Goal: Task Accomplishment & Management: Complete application form

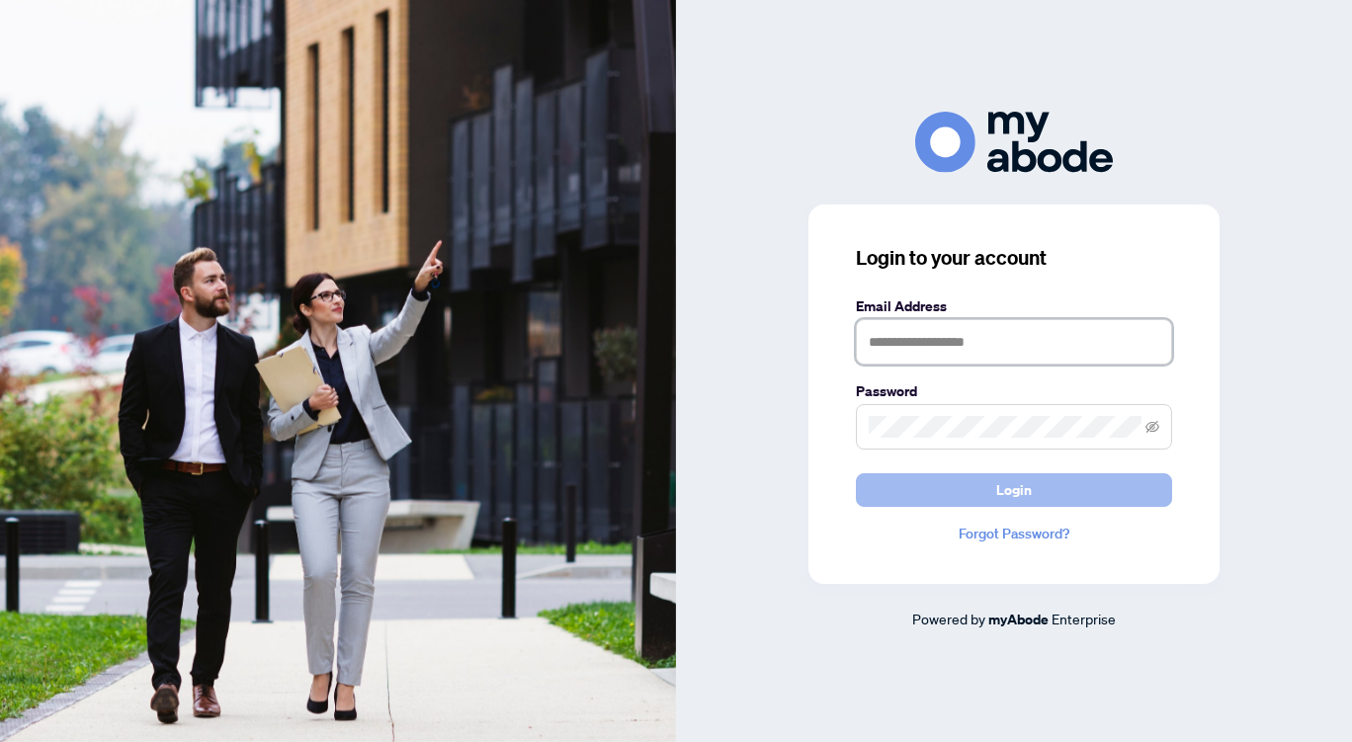
type input "**********"
click at [1016, 482] on span "Login" at bounding box center [1014, 490] width 36 height 32
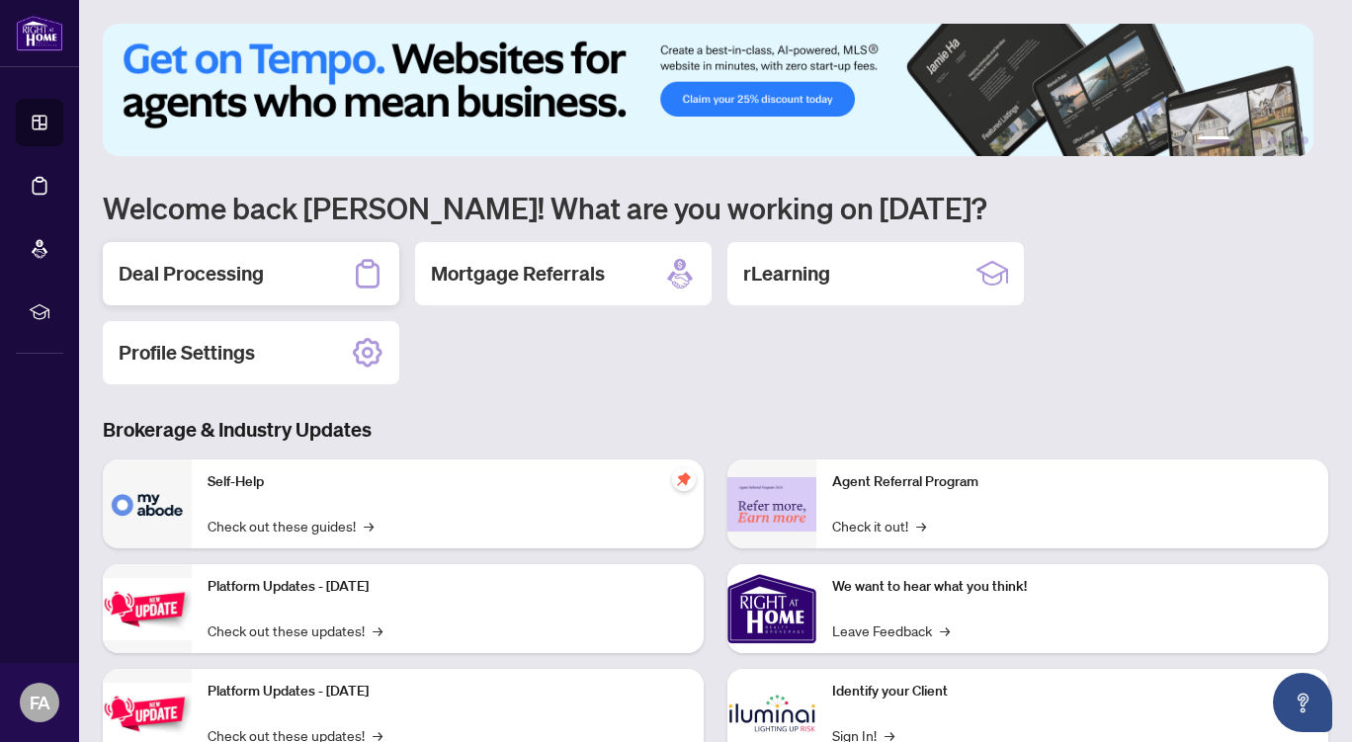
click at [255, 275] on h2 "Deal Processing" at bounding box center [191, 274] width 145 height 28
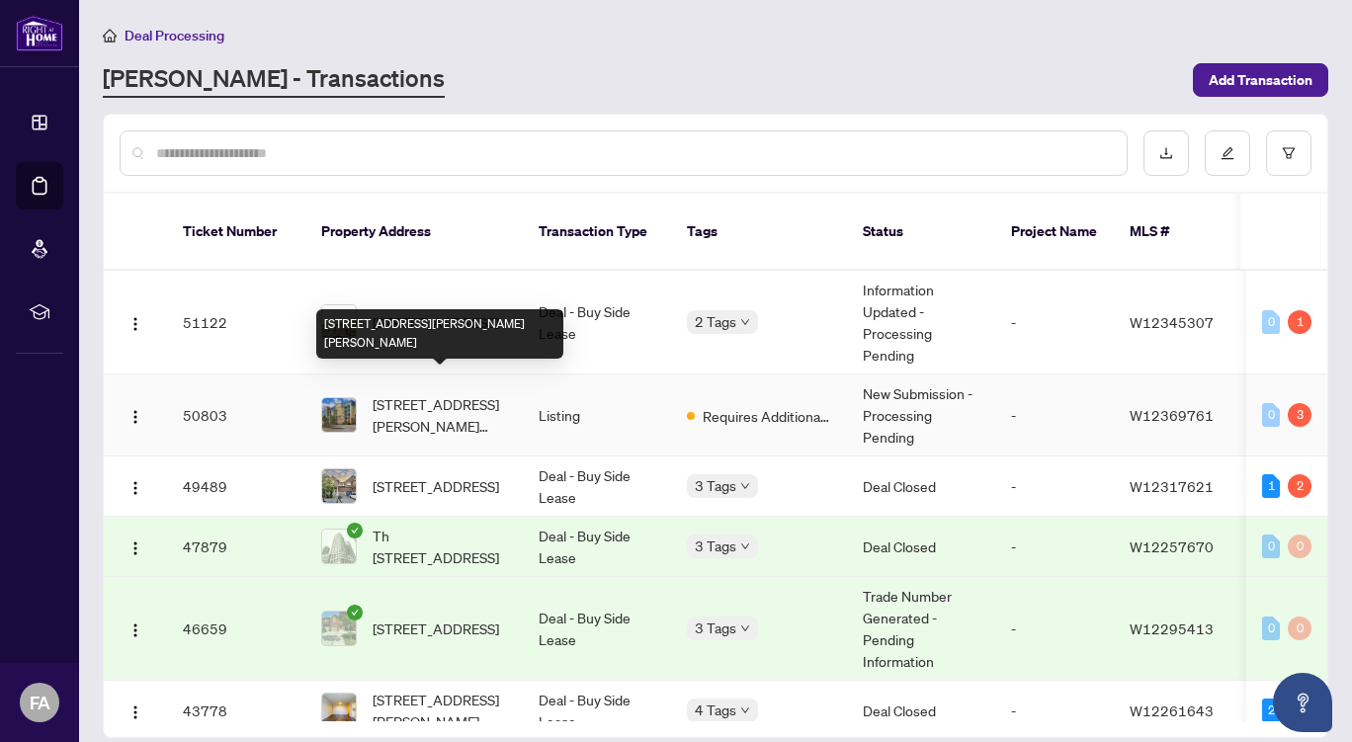
click at [457, 393] on span "512-1421 Costigan Rd, Milton, Ontario L9T 0Y7, Canada" at bounding box center [440, 414] width 134 height 43
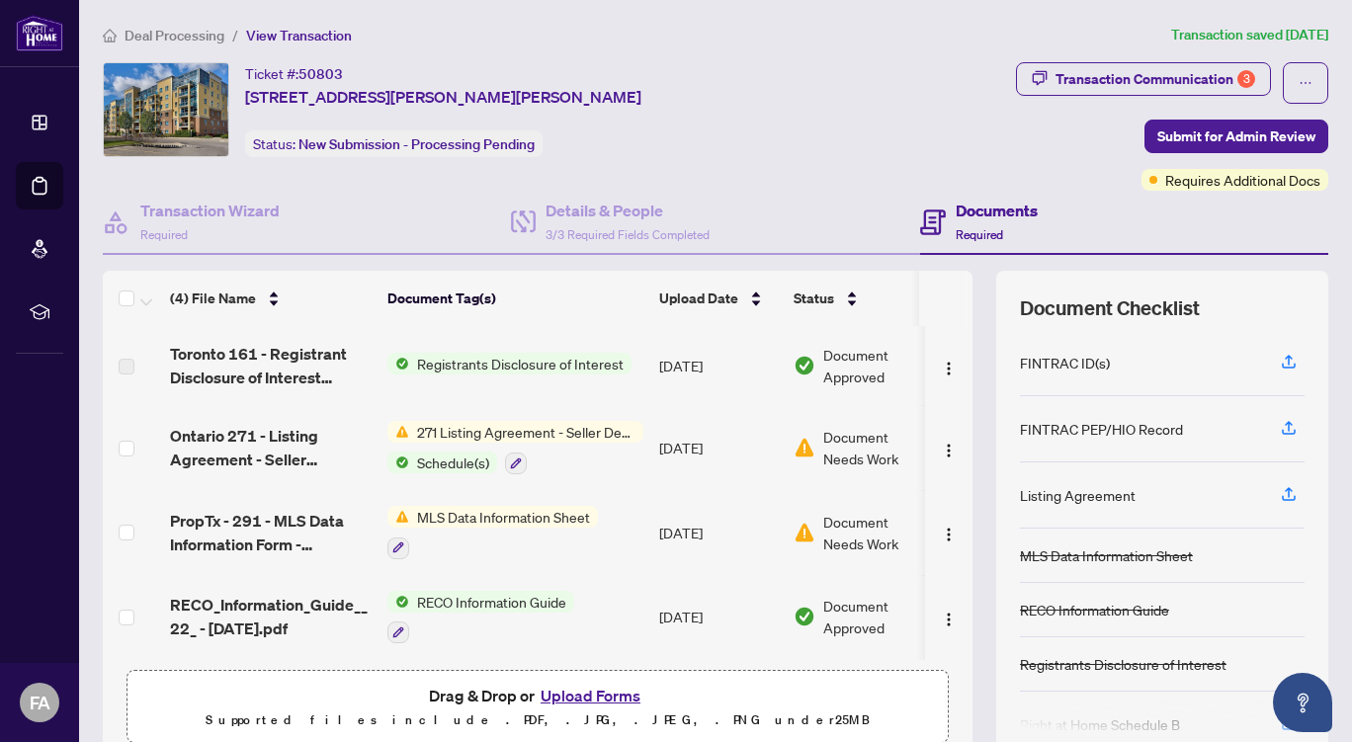
scroll to position [84, 0]
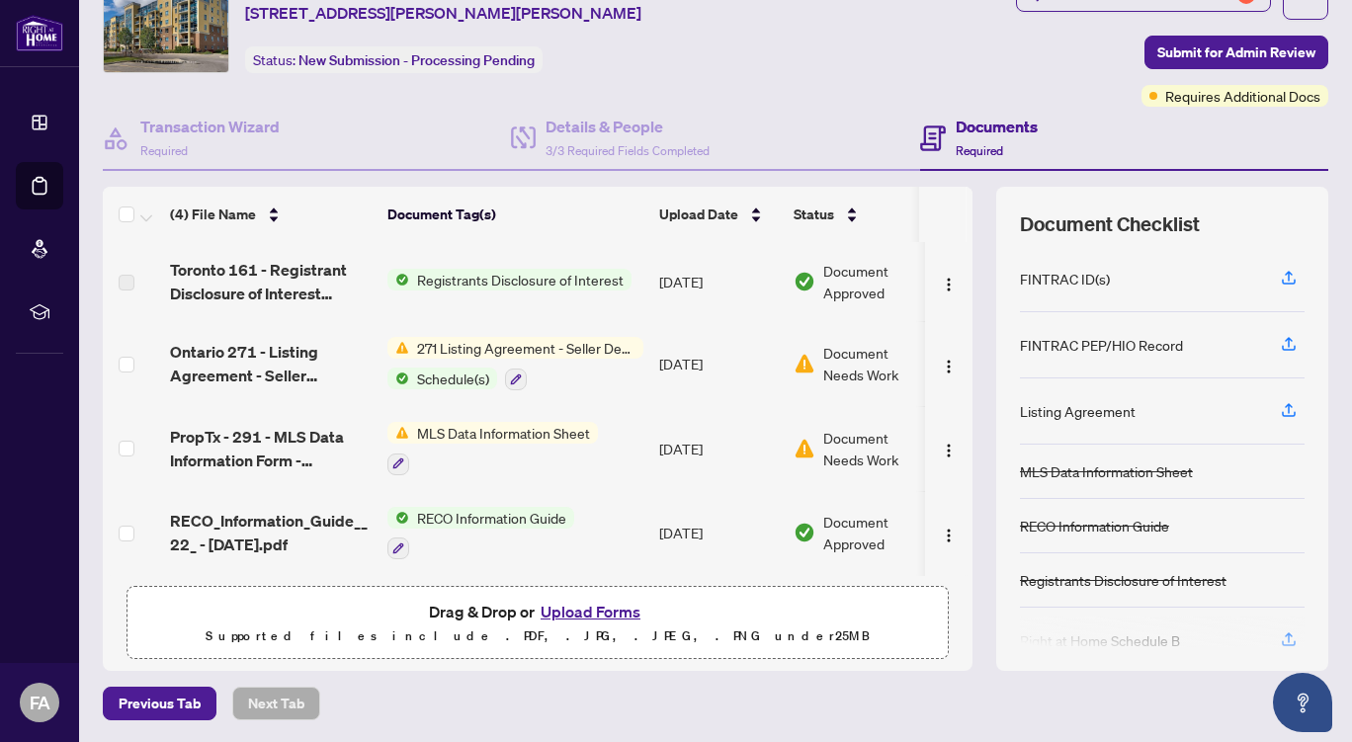
click at [582, 607] on button "Upload Forms" at bounding box center [591, 612] width 112 height 26
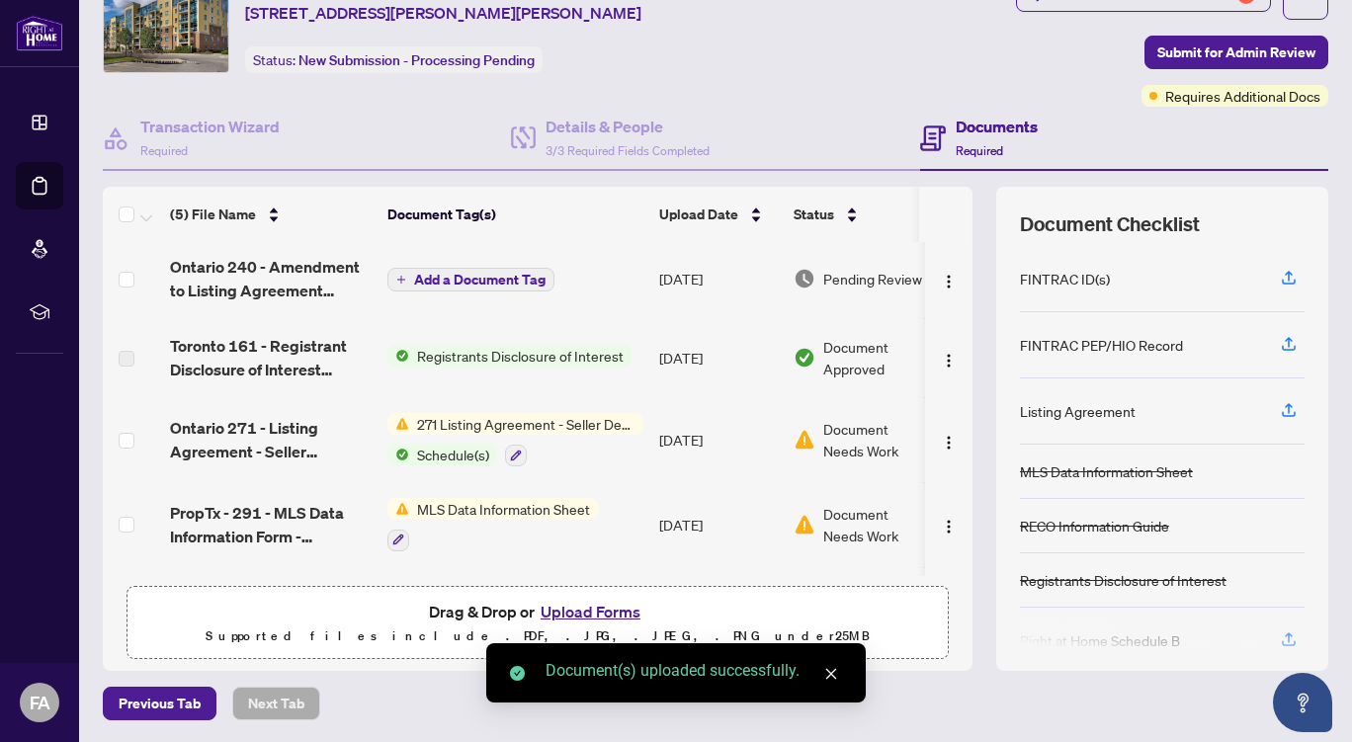
click at [474, 280] on span "Add a Document Tag" at bounding box center [479, 280] width 131 height 14
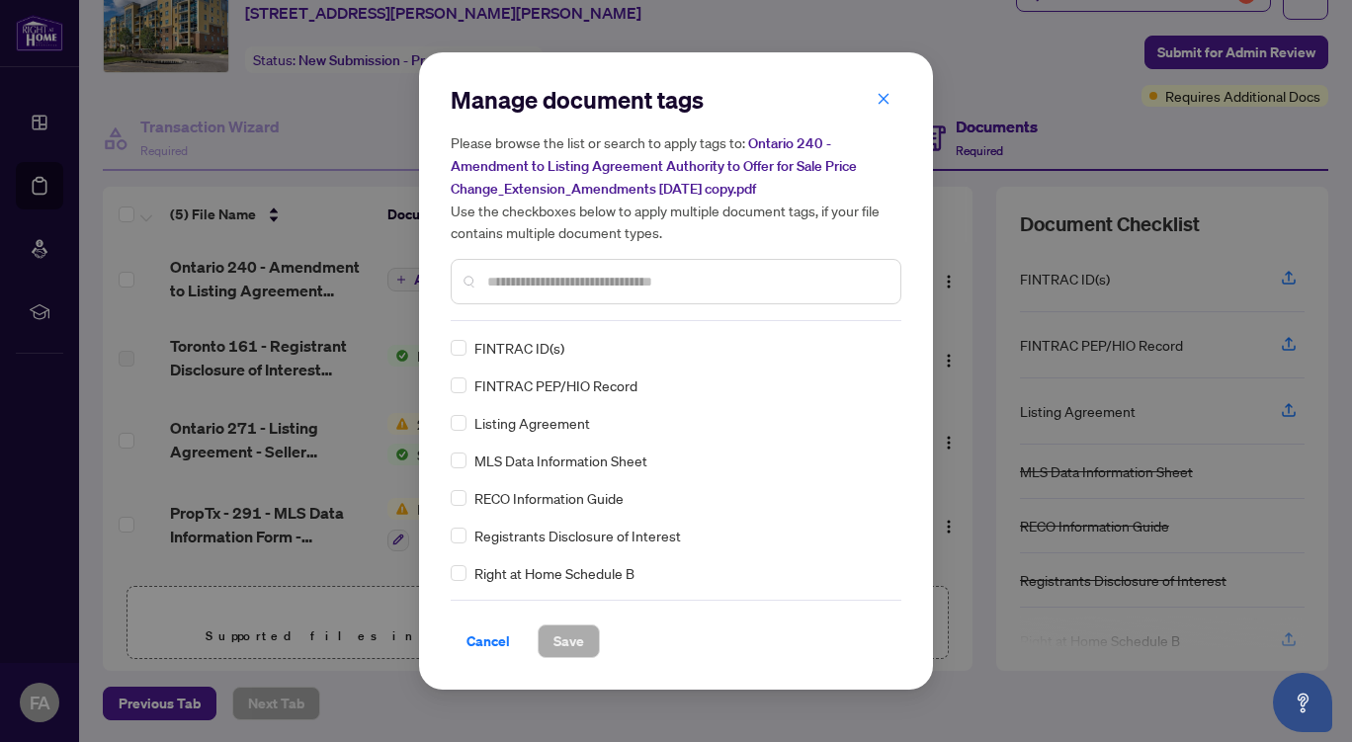
click at [555, 283] on input "text" at bounding box center [685, 282] width 397 height 22
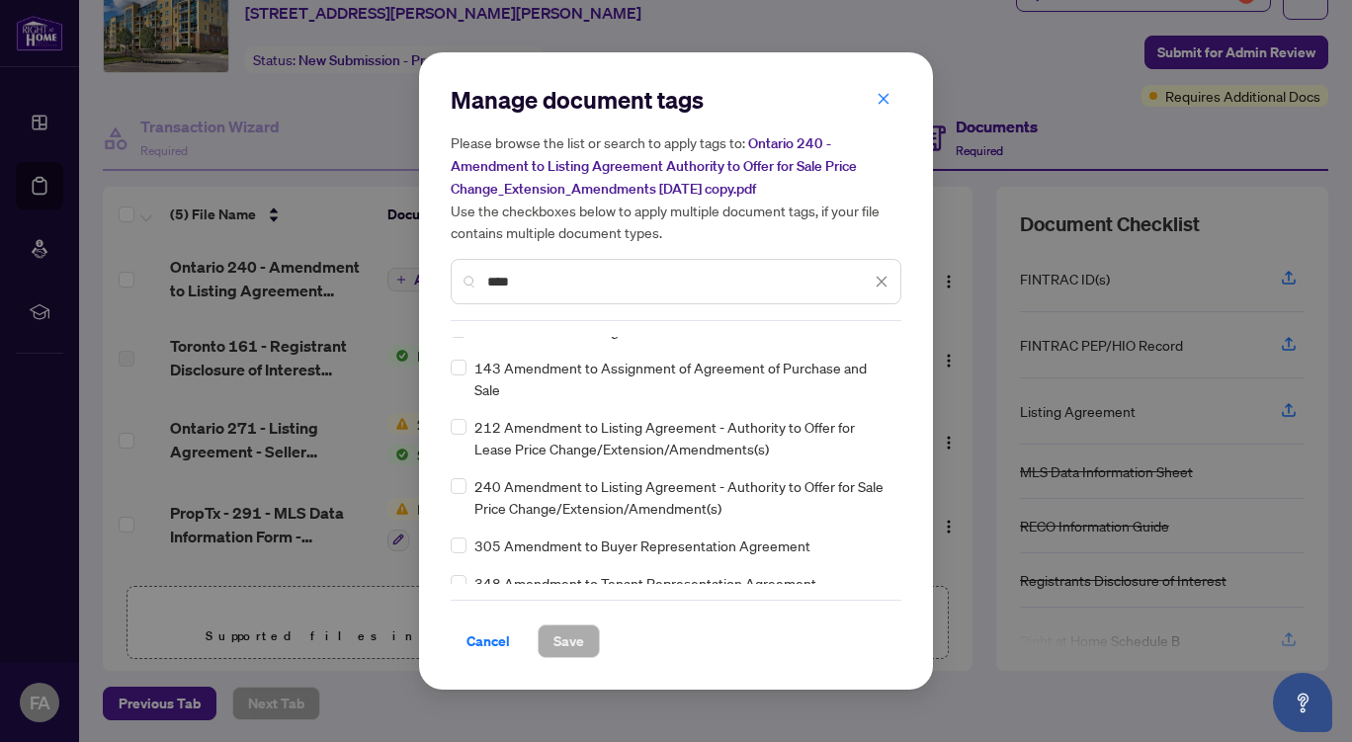
scroll to position [120, 0]
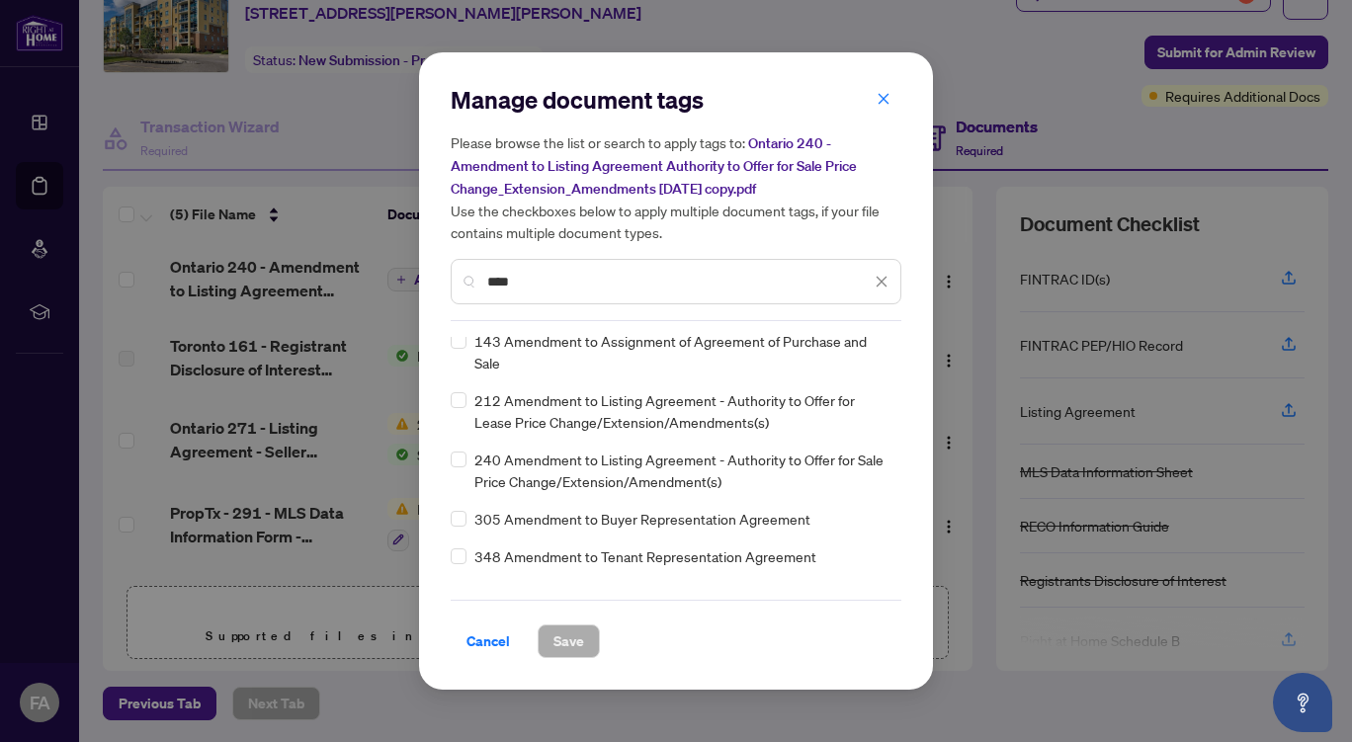
type input "****"
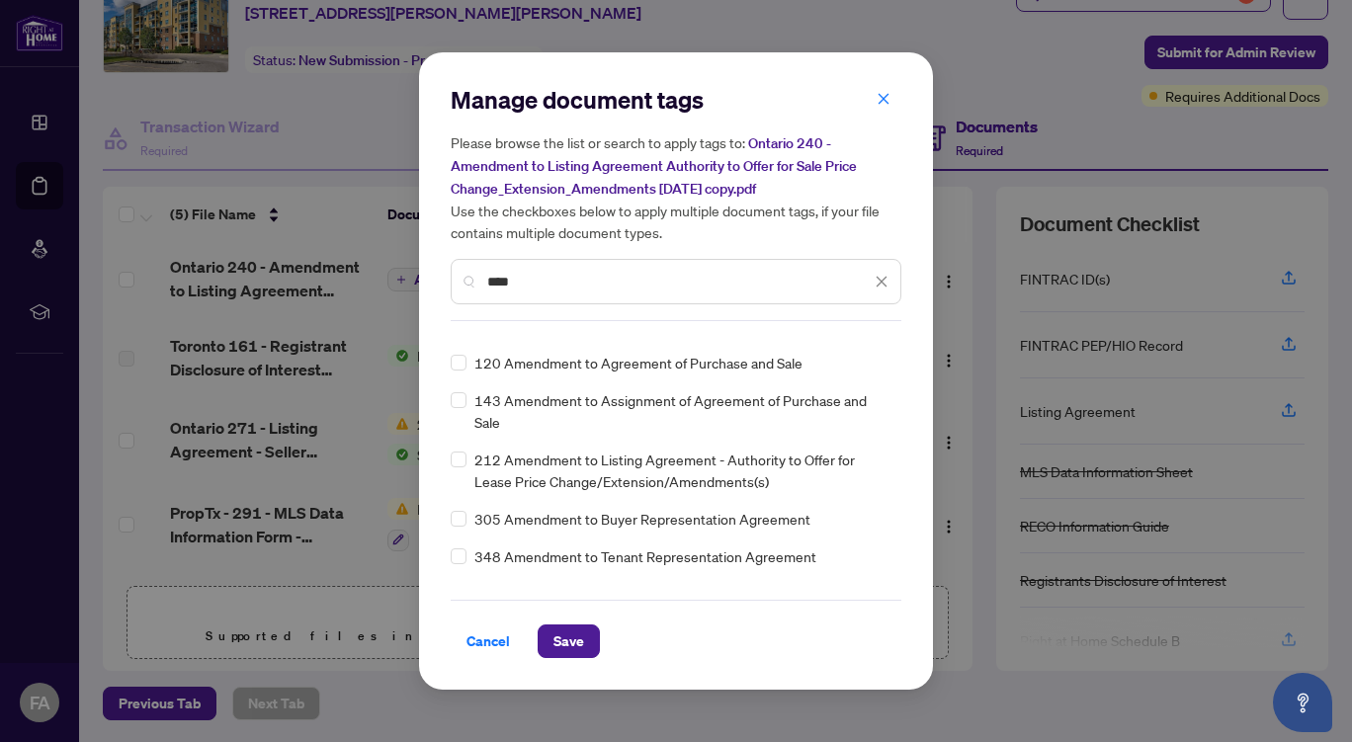
scroll to position [0, 0]
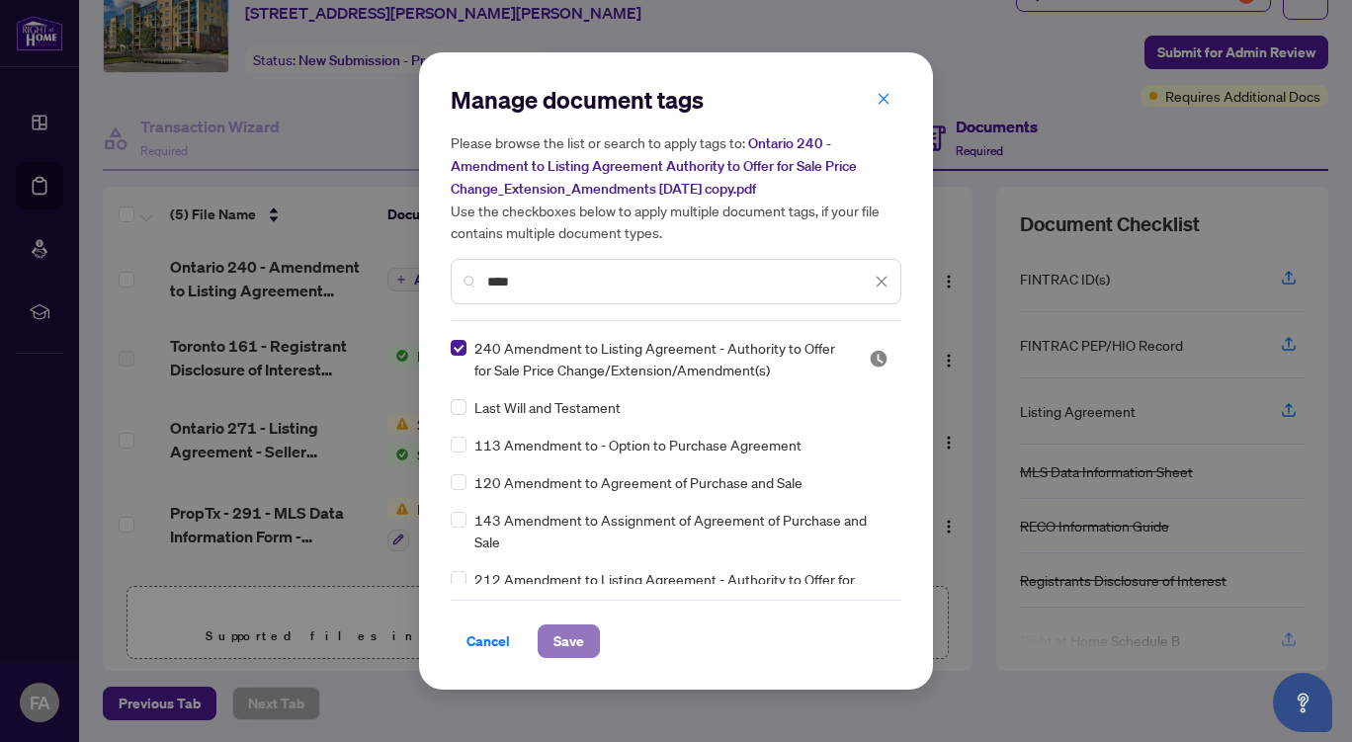
click at [561, 640] on span "Save" at bounding box center [568, 641] width 31 height 32
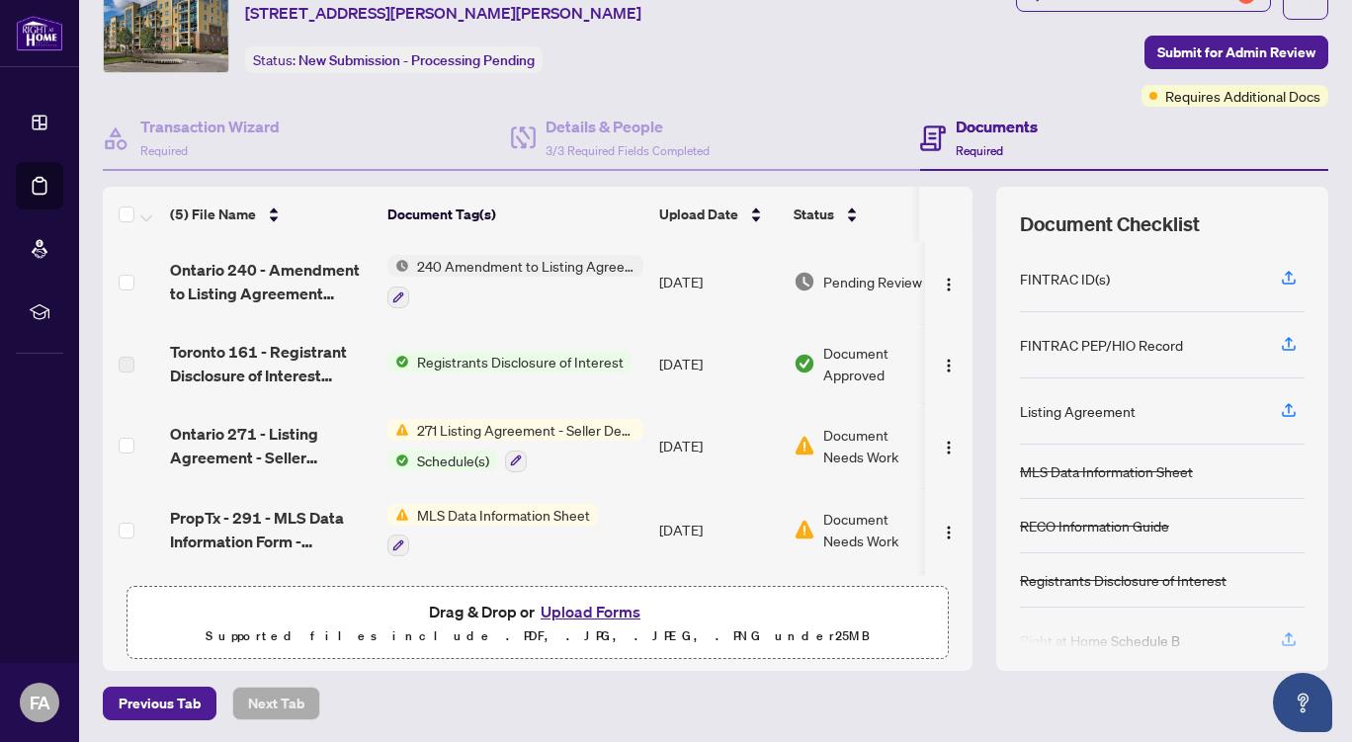
scroll to position [52, 0]
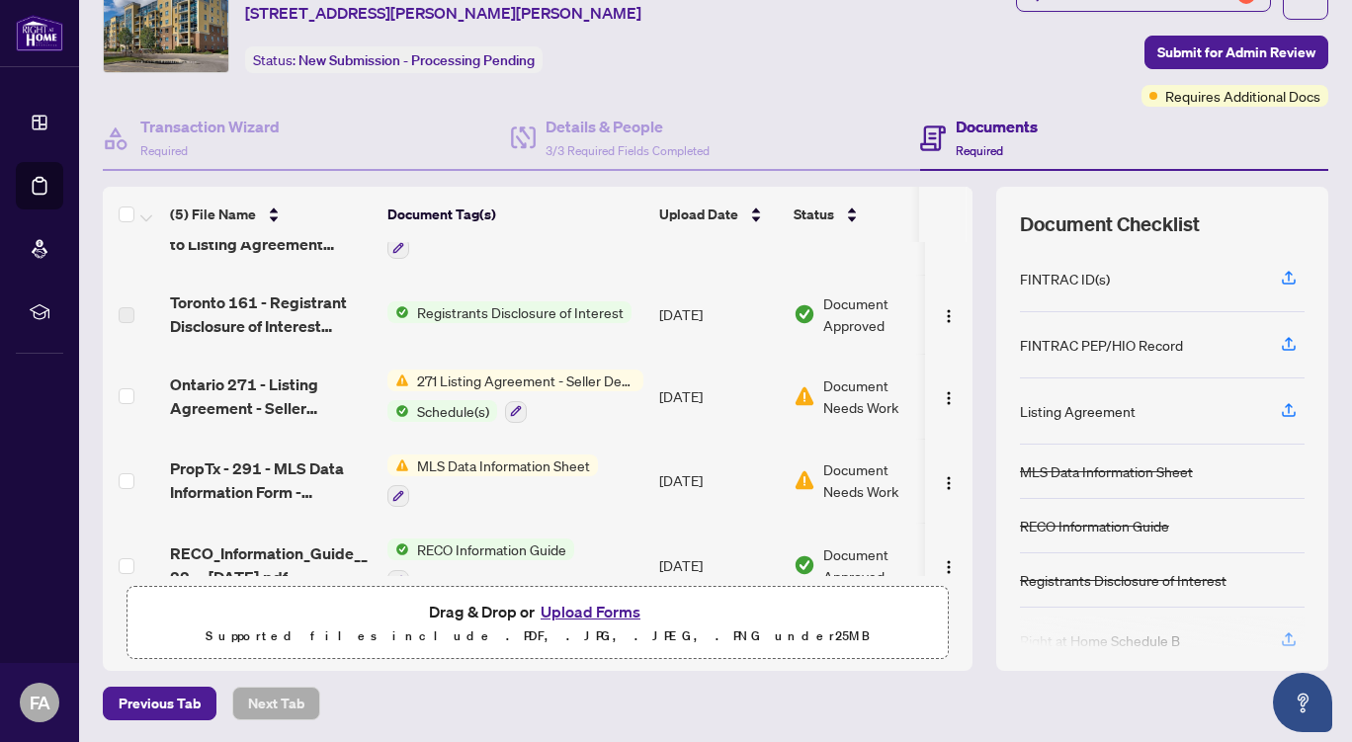
click at [583, 373] on span "271 Listing Agreement - Seller Designated Representation Agreement Authority to…" at bounding box center [526, 381] width 234 height 22
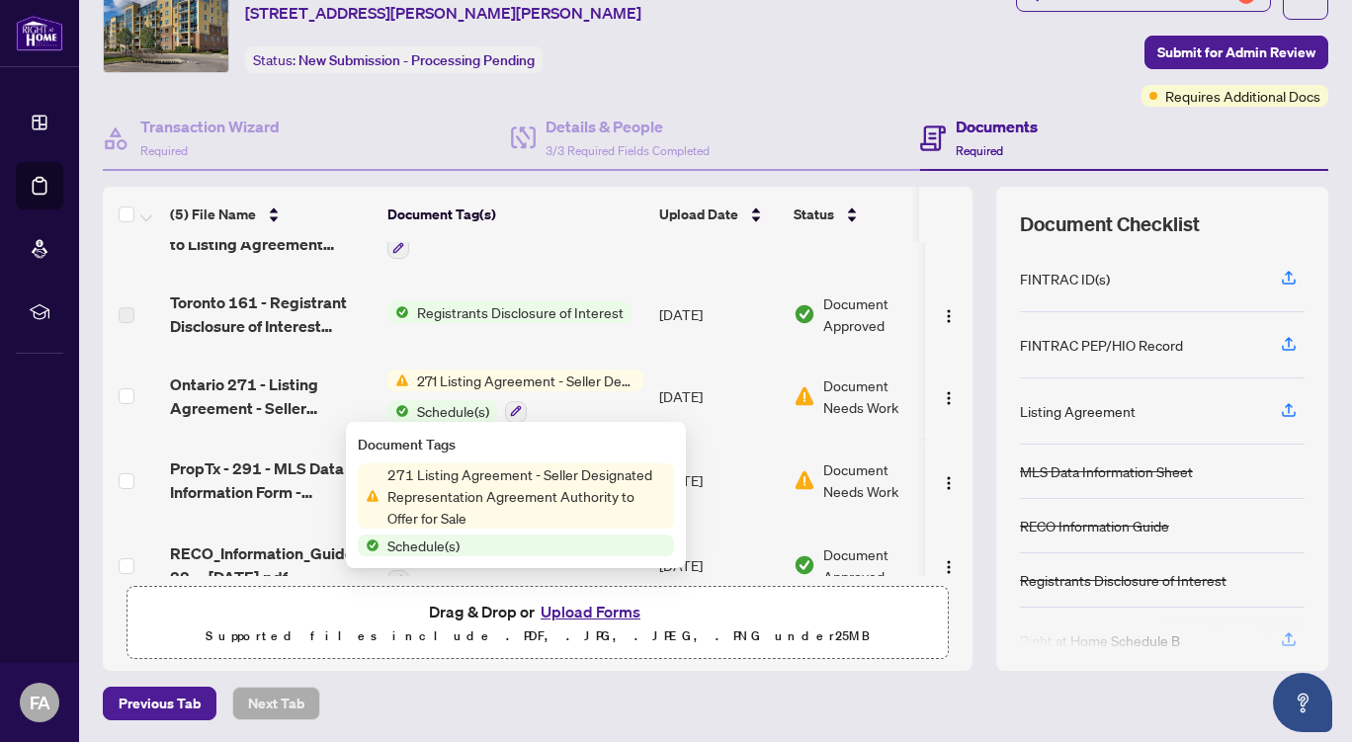
scroll to position [0, 0]
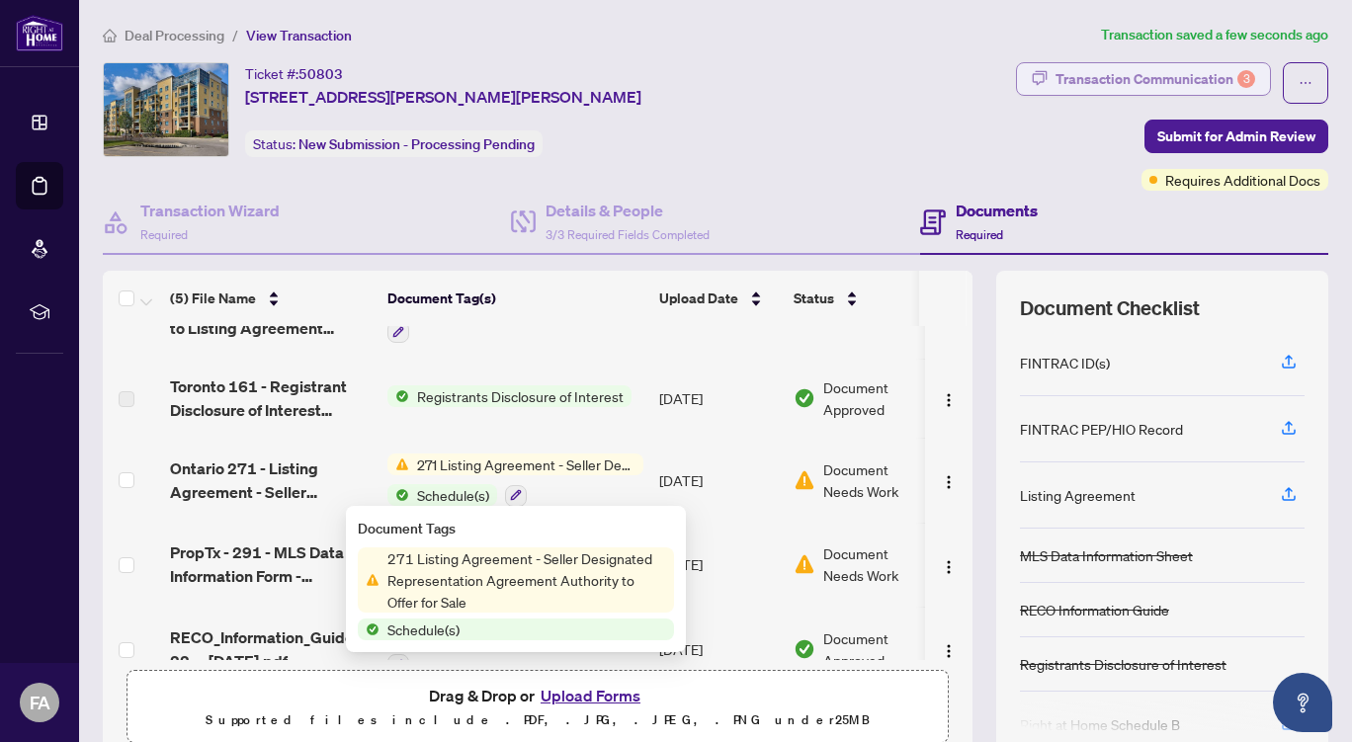
click at [1096, 75] on div "Transaction Communication 3" at bounding box center [1155, 79] width 200 height 32
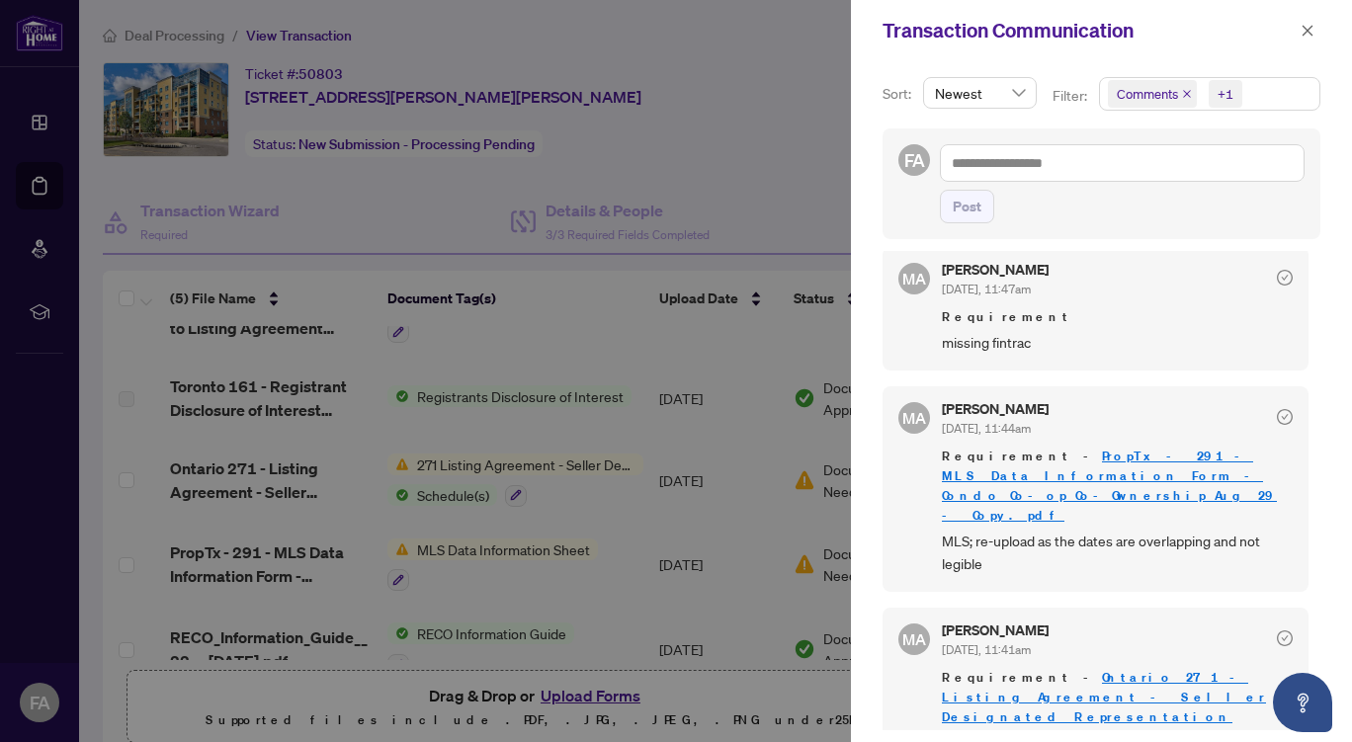
scroll to position [4, 0]
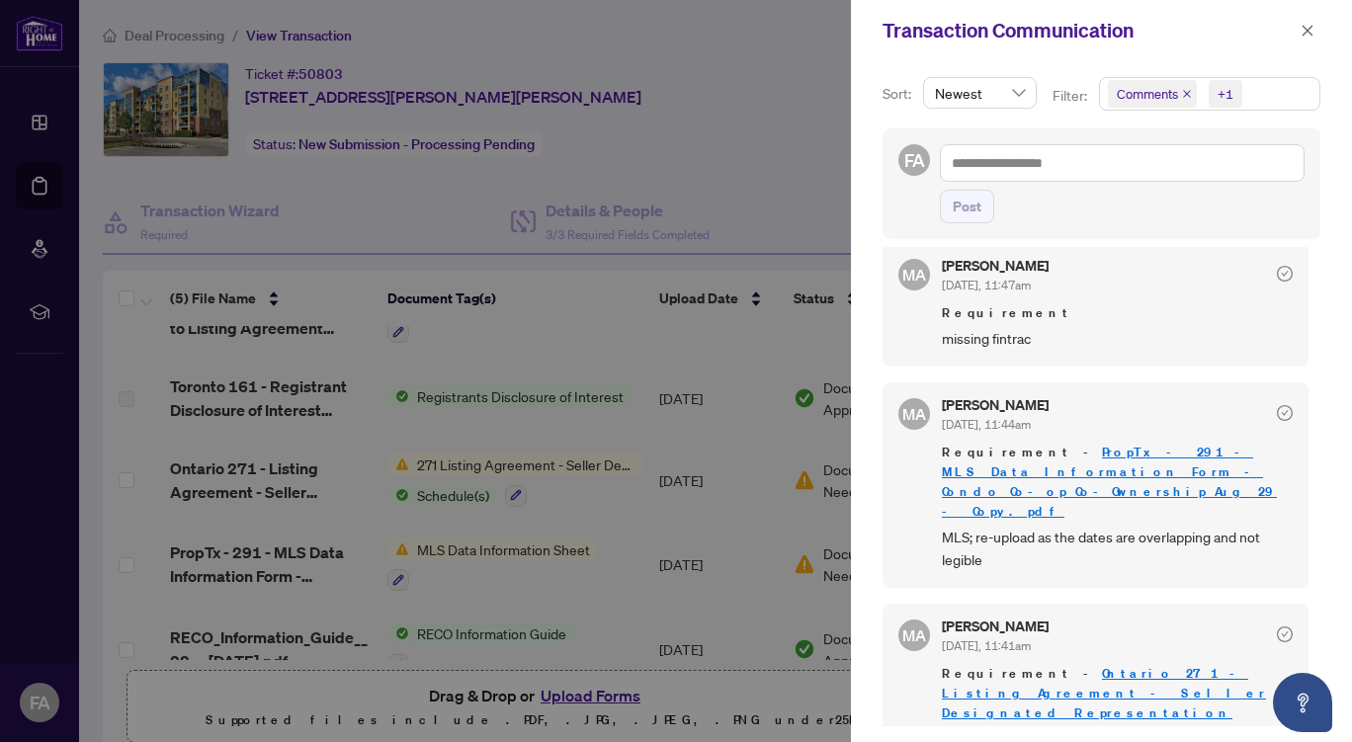
click at [1091, 665] on link "Ontario 271 - Listing Agreement - Seller Designated Representation Agreement - …" at bounding box center [1104, 703] width 324 height 76
click at [1307, 31] on icon "close" at bounding box center [1307, 30] width 11 height 11
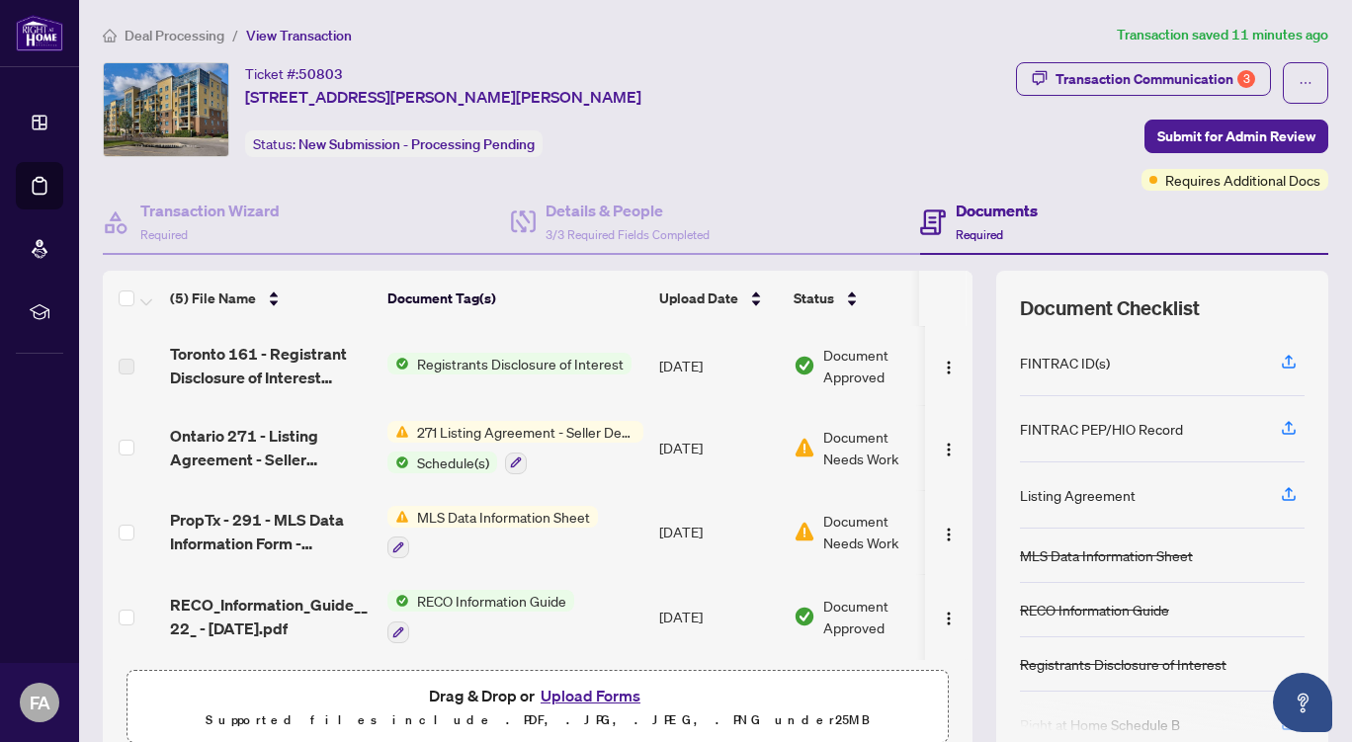
scroll to position [65, 0]
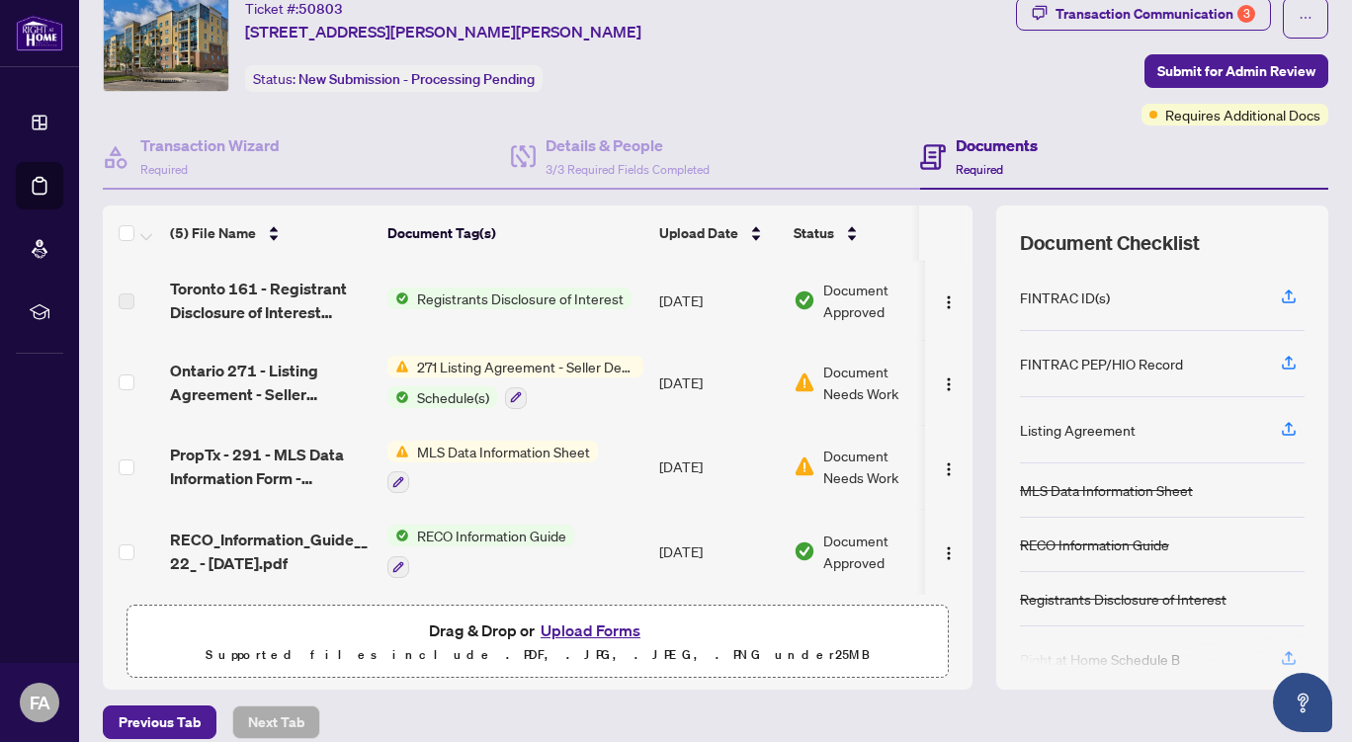
click at [577, 627] on button "Upload Forms" at bounding box center [591, 631] width 112 height 26
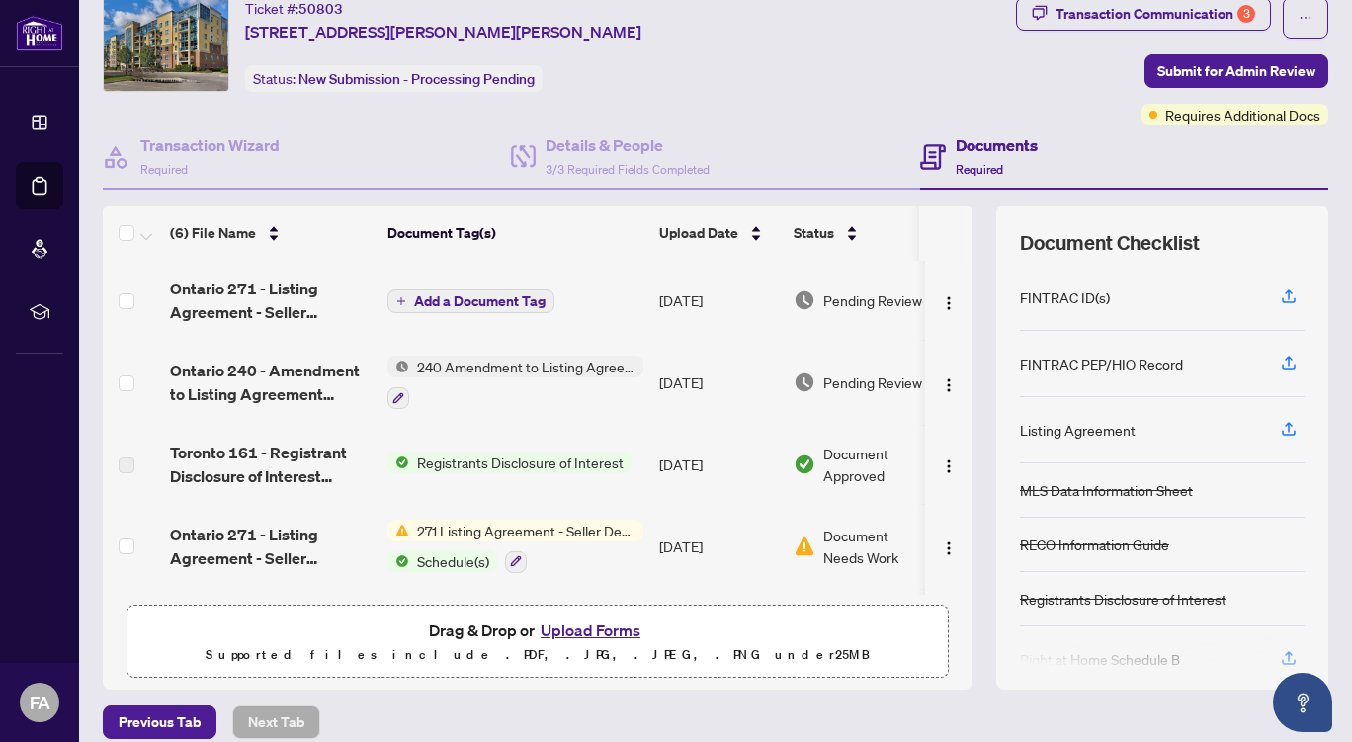
scroll to position [0, 0]
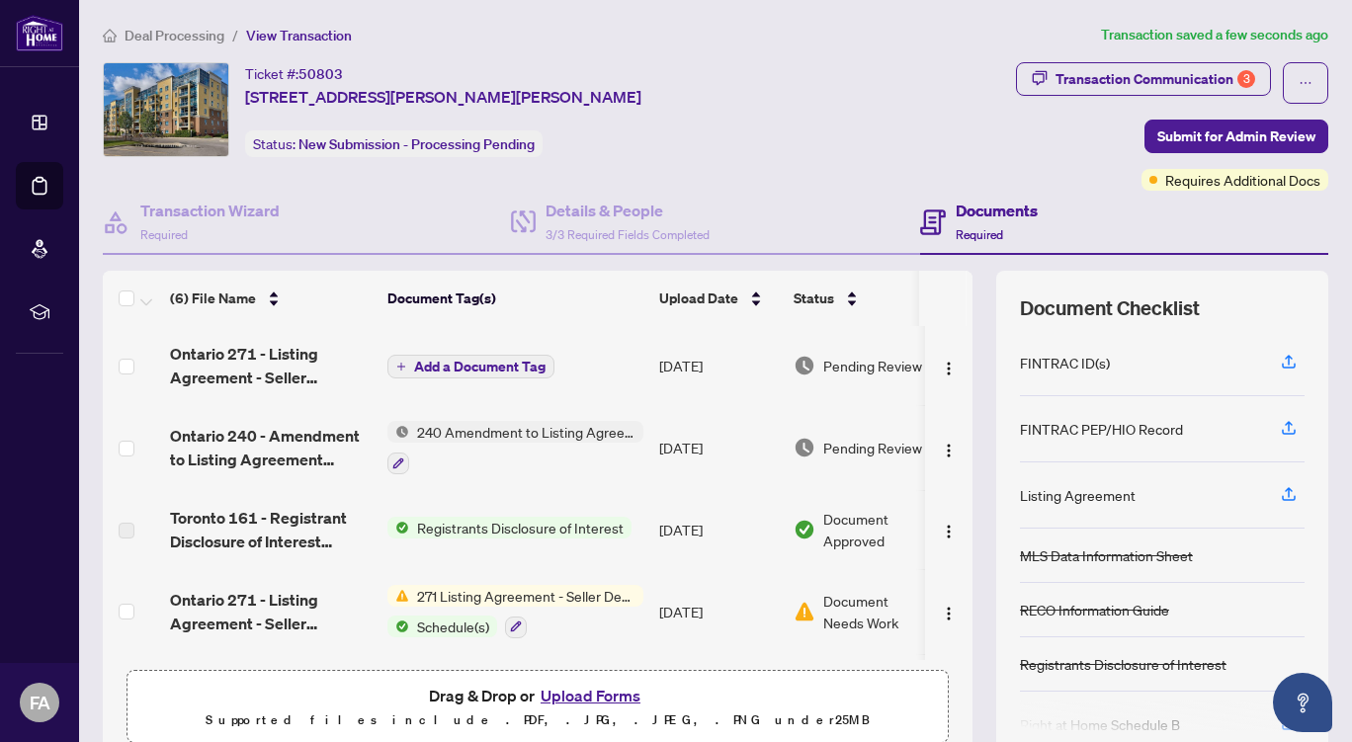
click at [473, 365] on span "Add a Document Tag" at bounding box center [479, 367] width 131 height 14
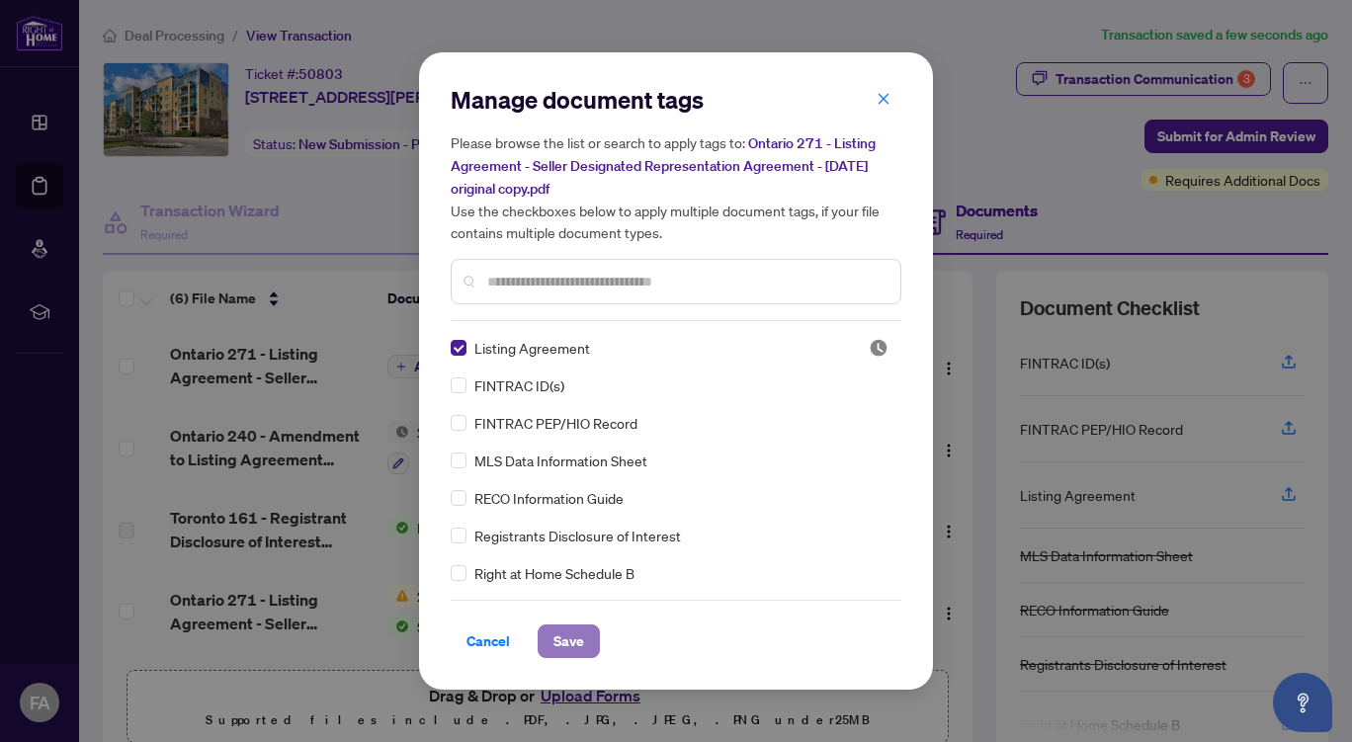
click at [566, 636] on span "Save" at bounding box center [568, 641] width 31 height 32
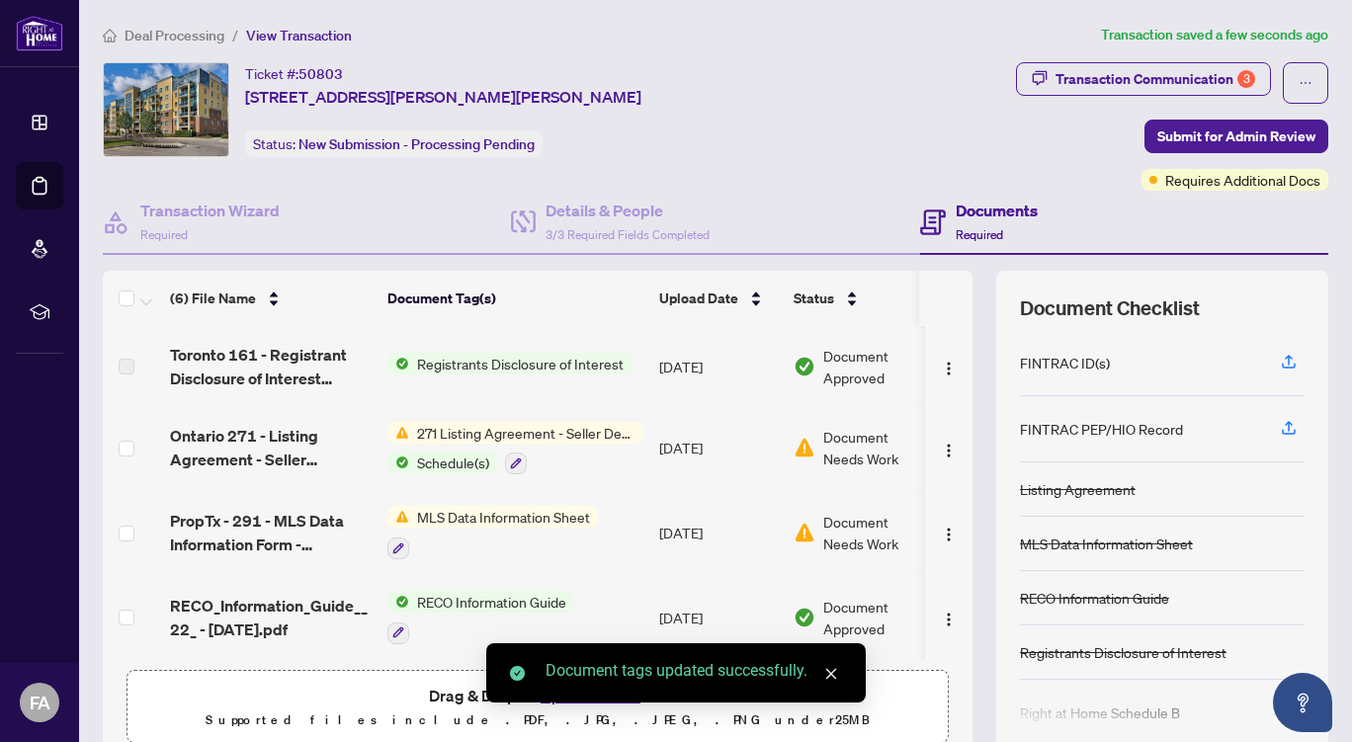
scroll to position [84, 0]
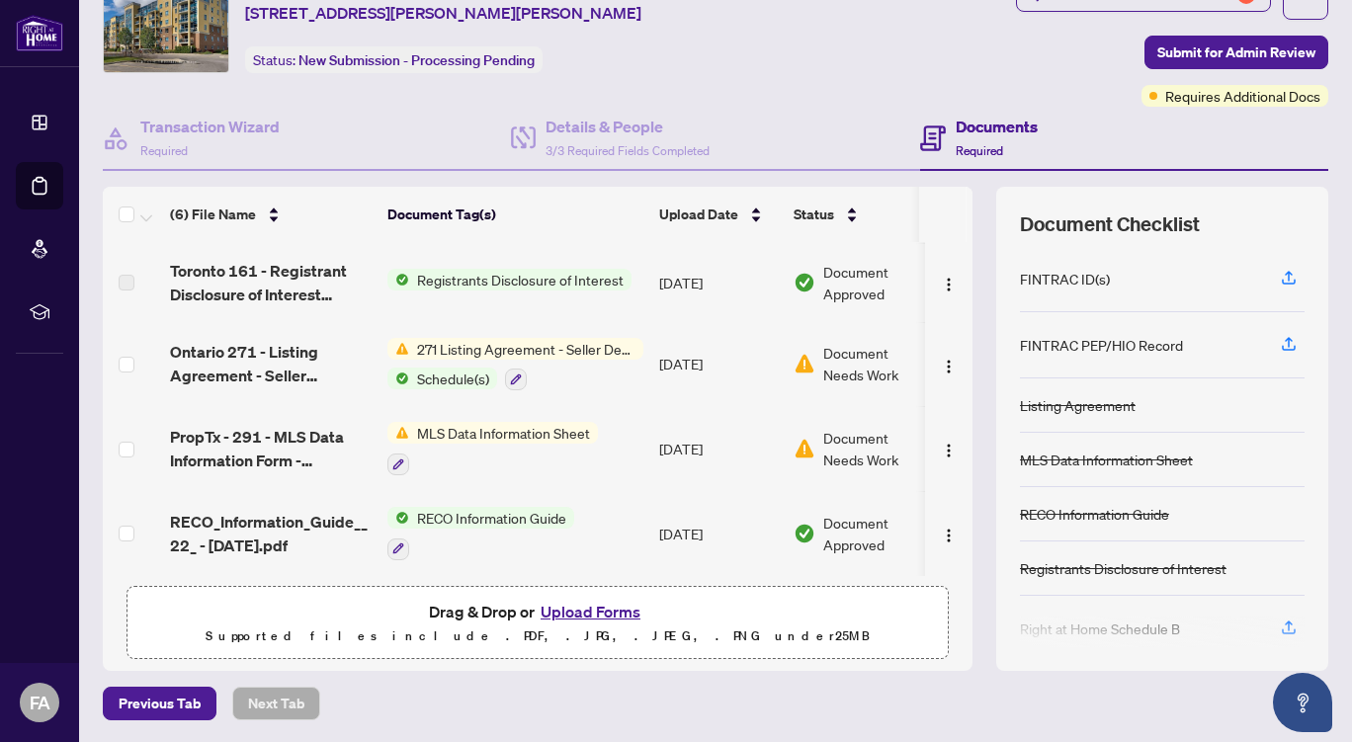
click at [580, 605] on button "Upload Forms" at bounding box center [591, 612] width 112 height 26
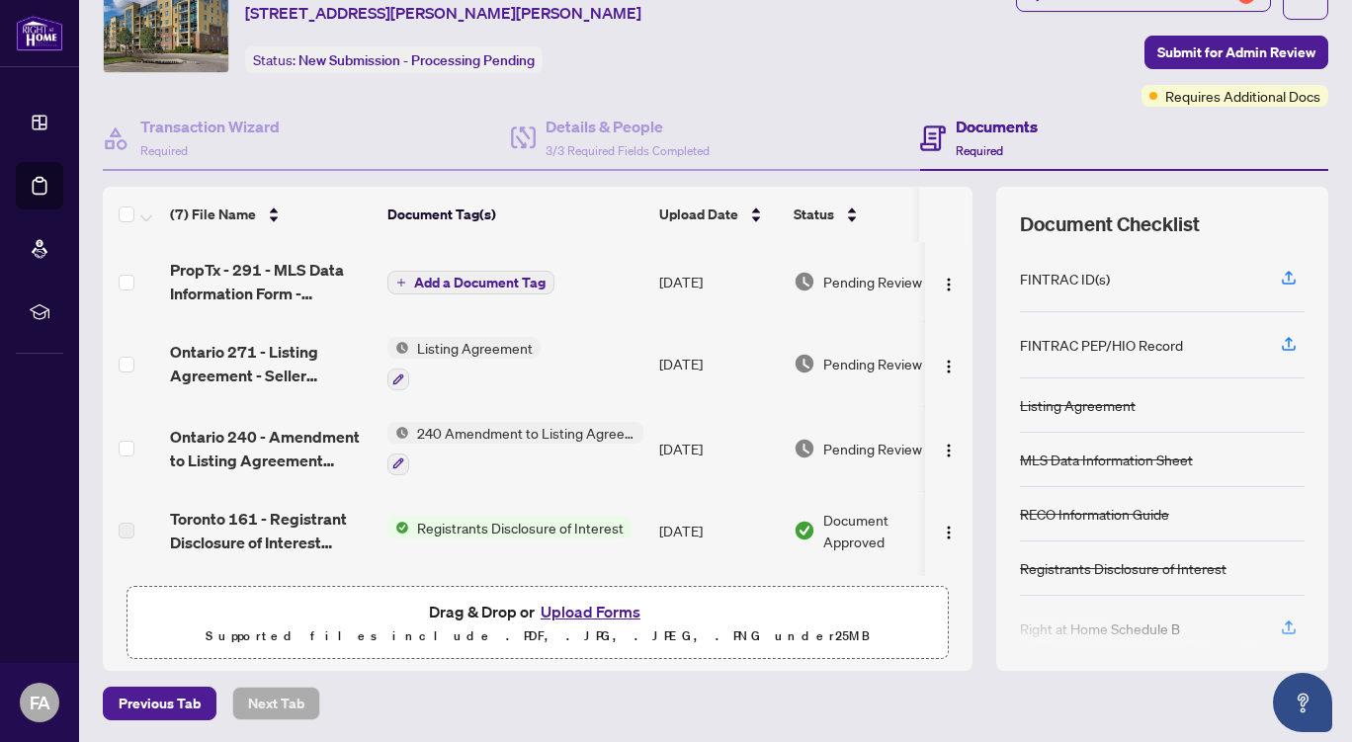
scroll to position [0, 0]
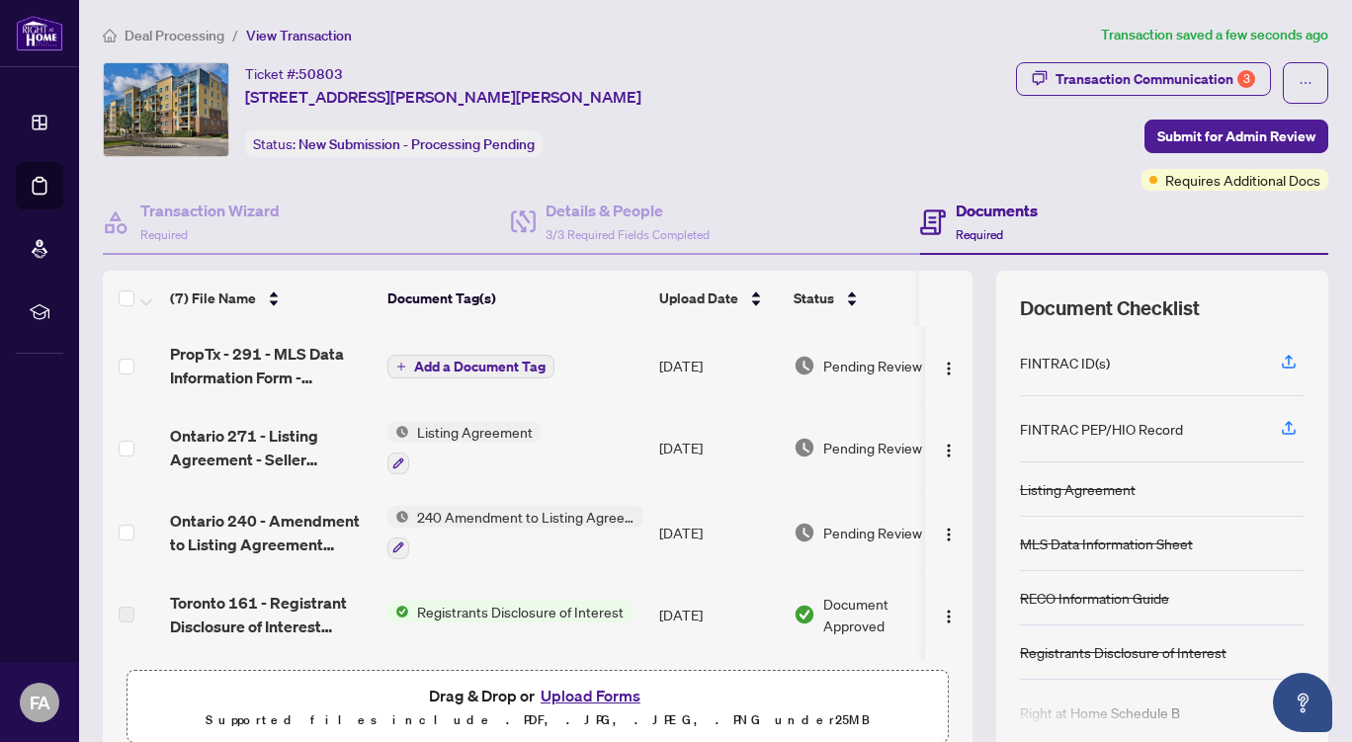
click at [485, 362] on span "Add a Document Tag" at bounding box center [479, 367] width 131 height 14
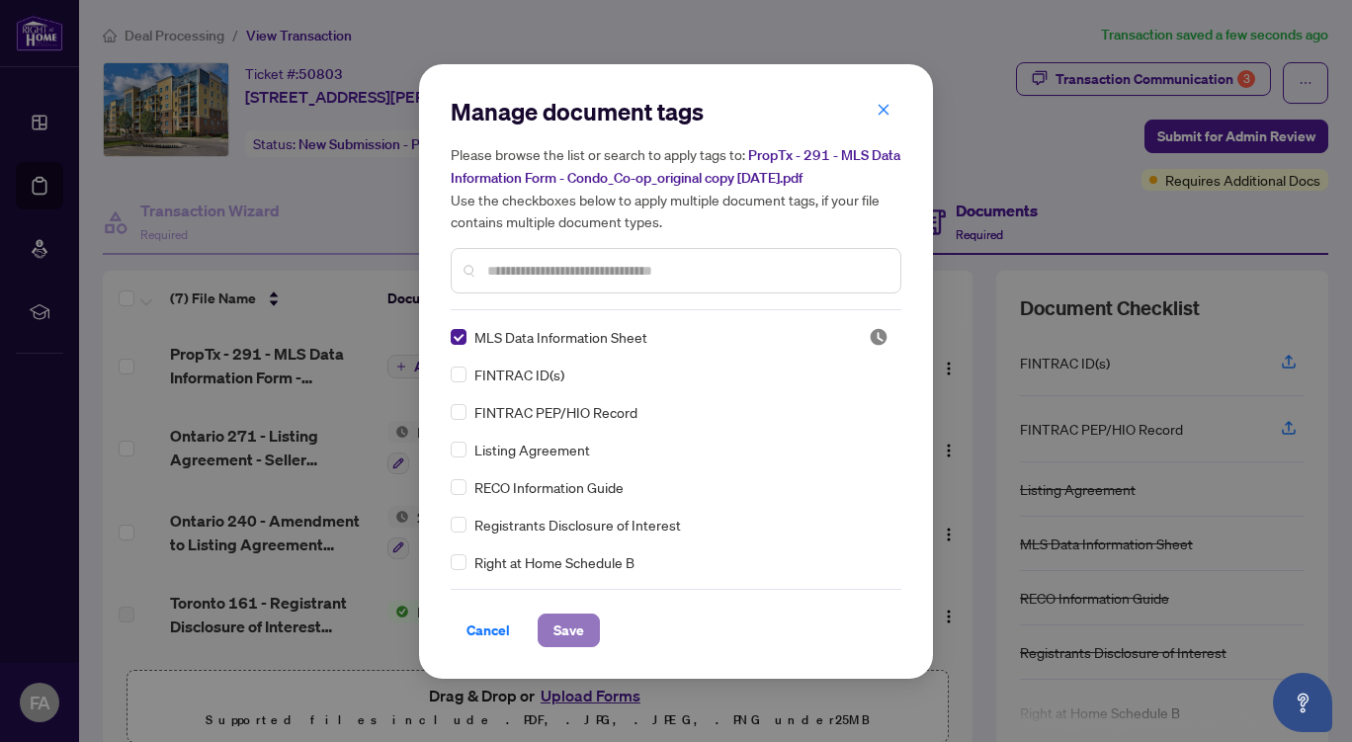
click at [569, 630] on span "Save" at bounding box center [568, 631] width 31 height 32
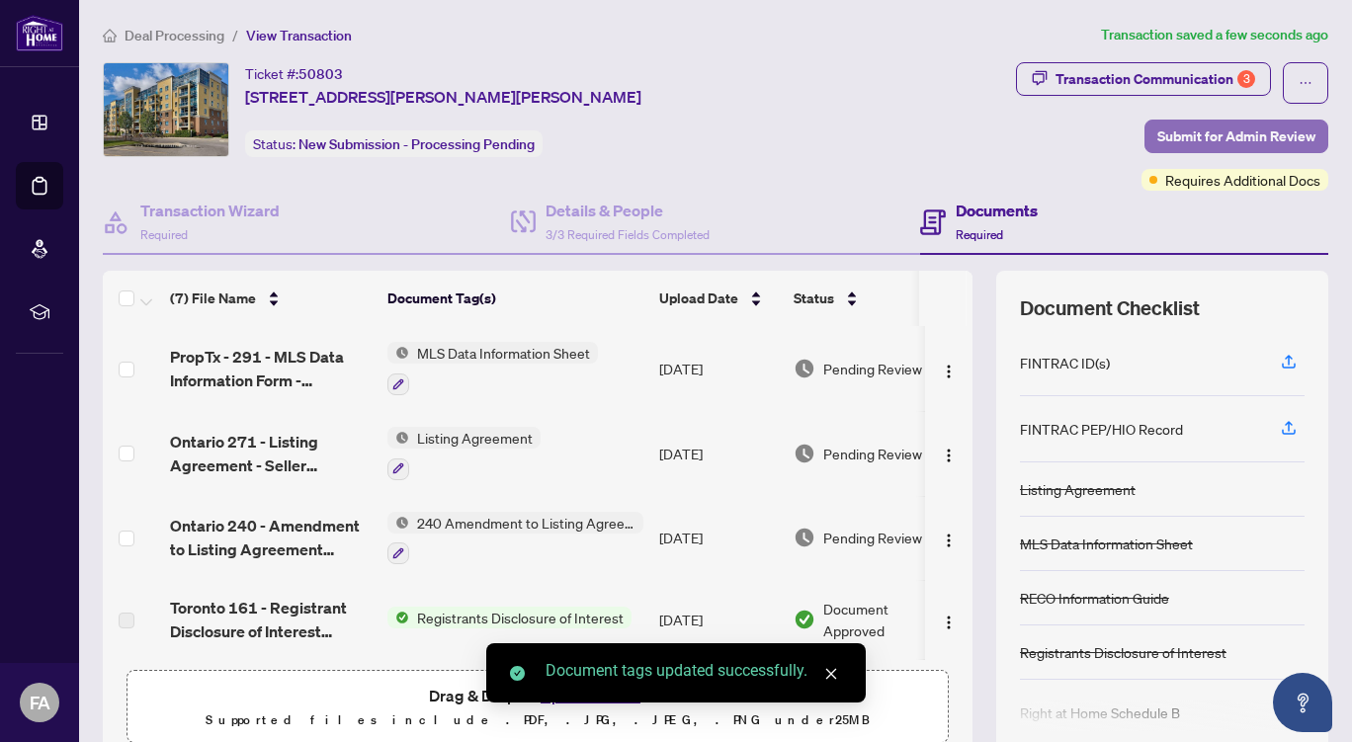
click at [1245, 133] on span "Submit for Admin Review" at bounding box center [1236, 137] width 158 height 32
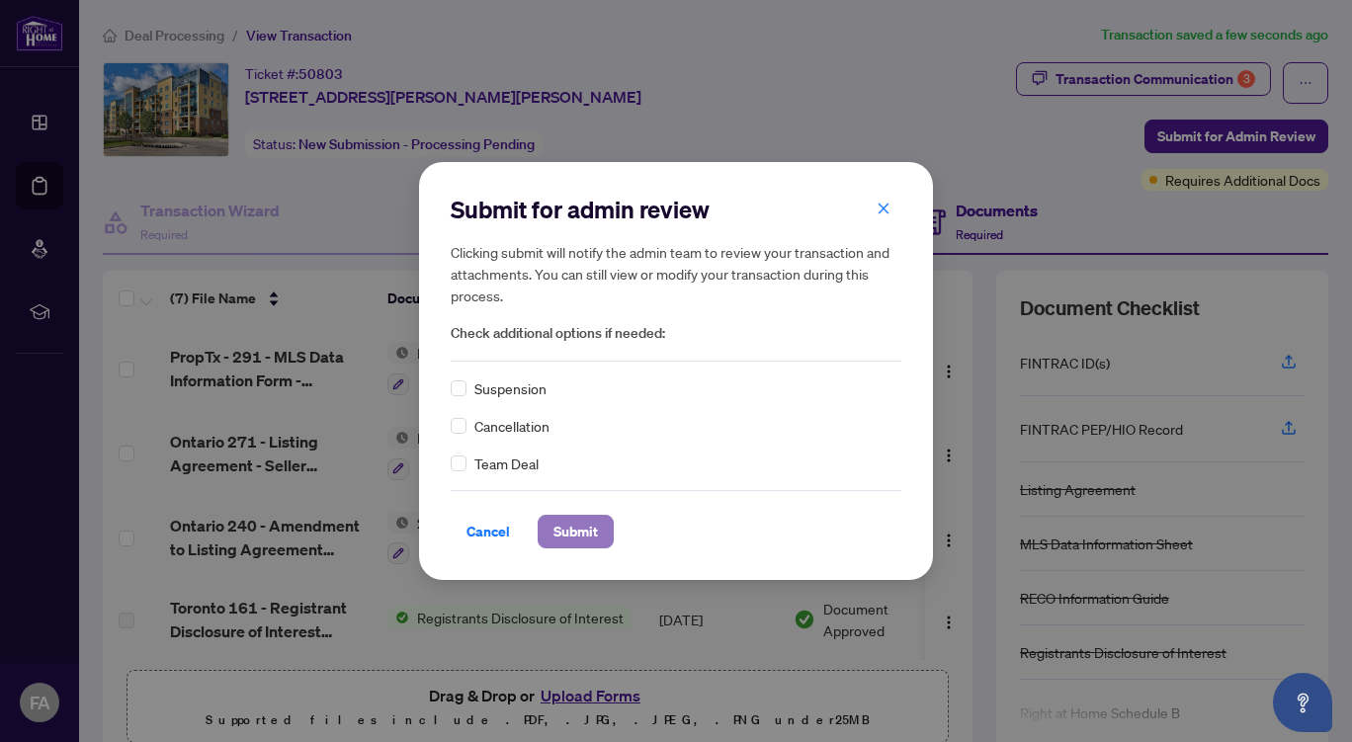
click at [575, 529] on span "Submit" at bounding box center [575, 532] width 44 height 32
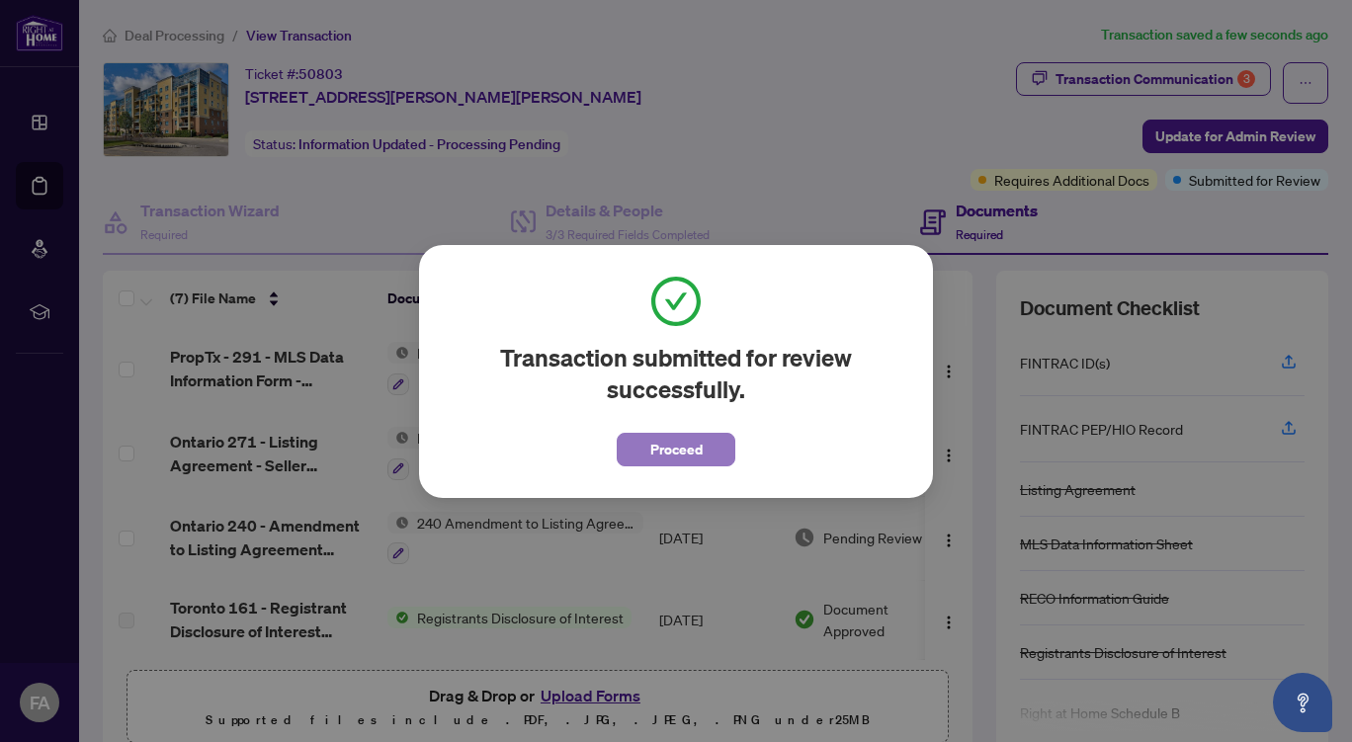
click at [668, 449] on span "Proceed" at bounding box center [676, 450] width 52 height 32
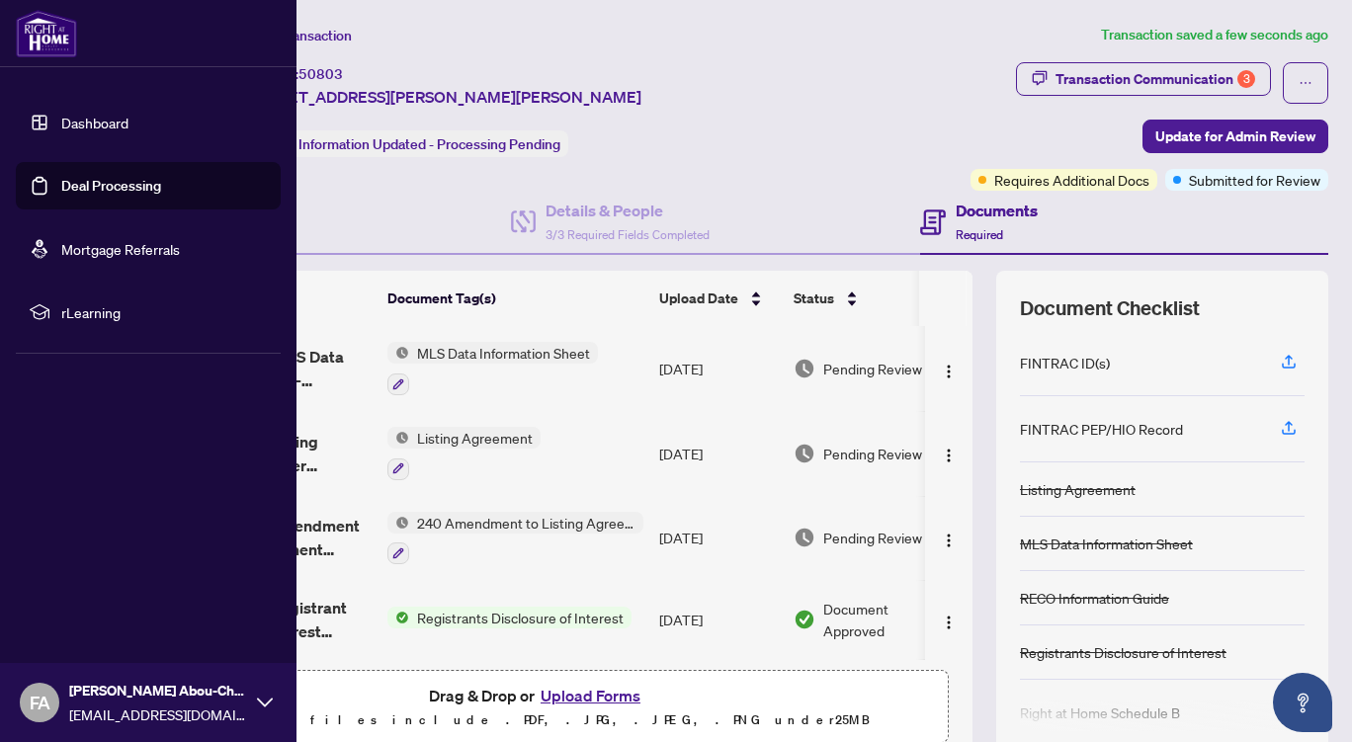
click at [115, 121] on link "Dashboard" at bounding box center [94, 123] width 67 height 18
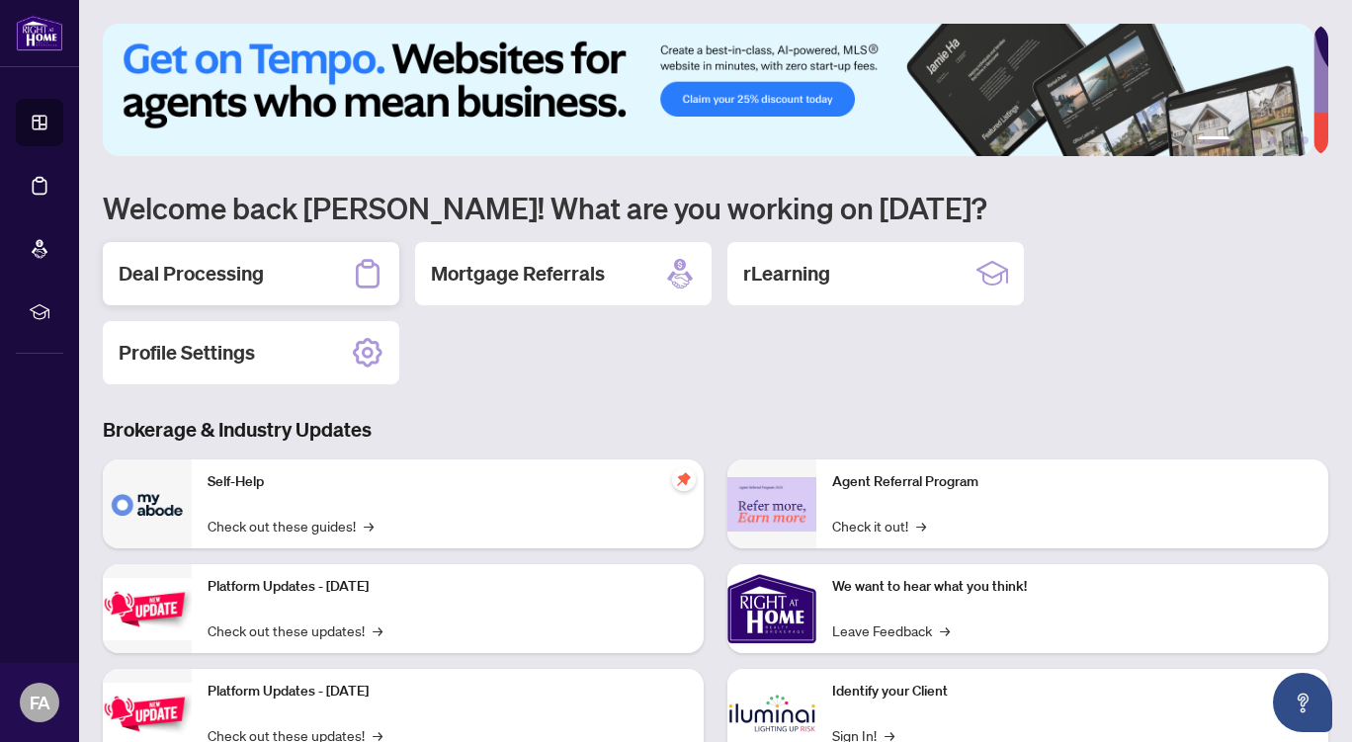
click at [236, 271] on h2 "Deal Processing" at bounding box center [191, 274] width 145 height 28
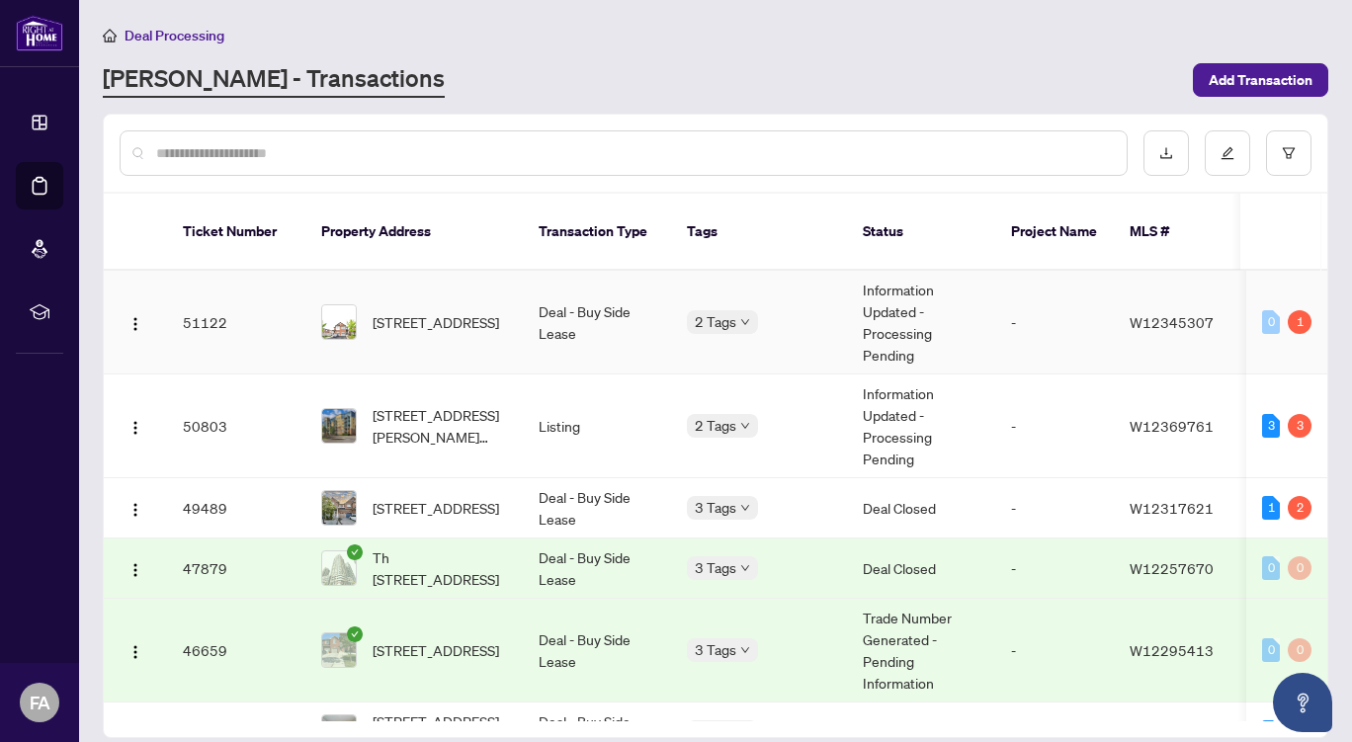
click at [607, 302] on td "Deal - Buy Side Lease" at bounding box center [597, 323] width 148 height 104
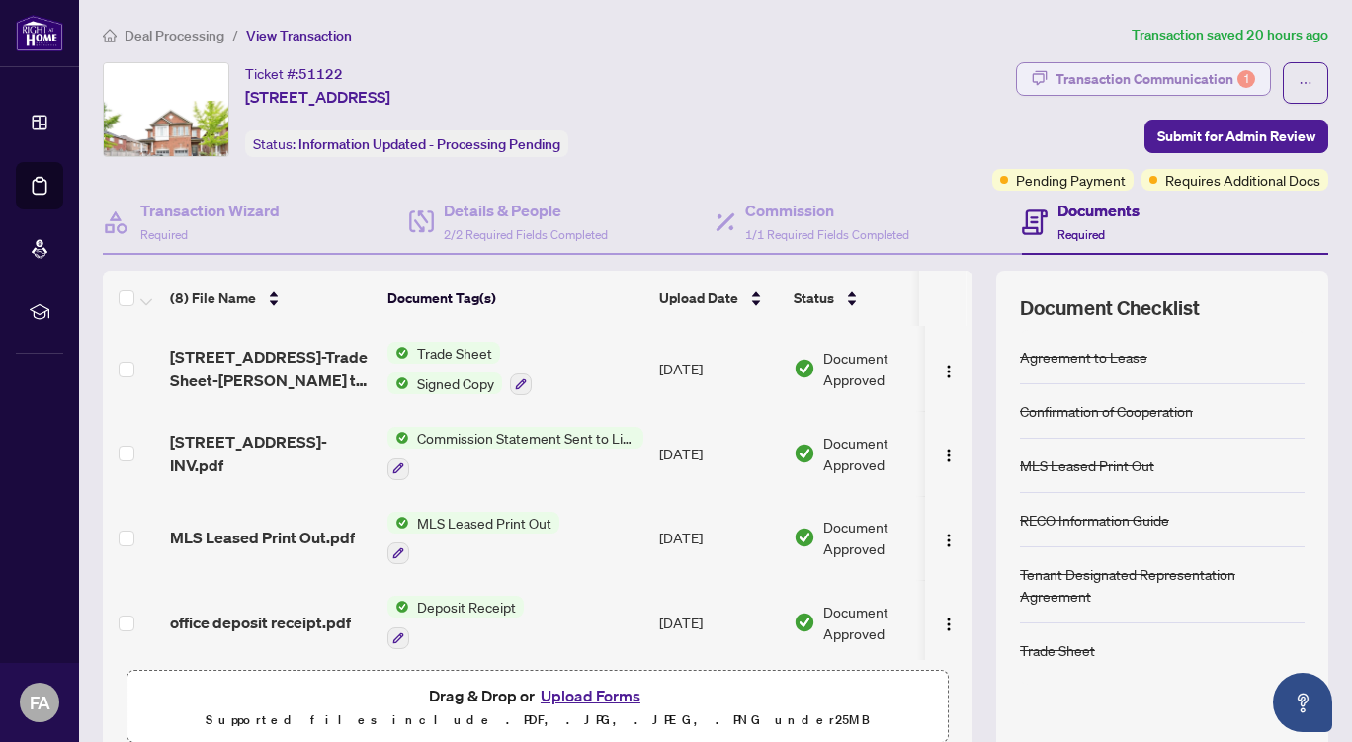
click at [1108, 83] on div "Transaction Communication 1" at bounding box center [1155, 79] width 200 height 32
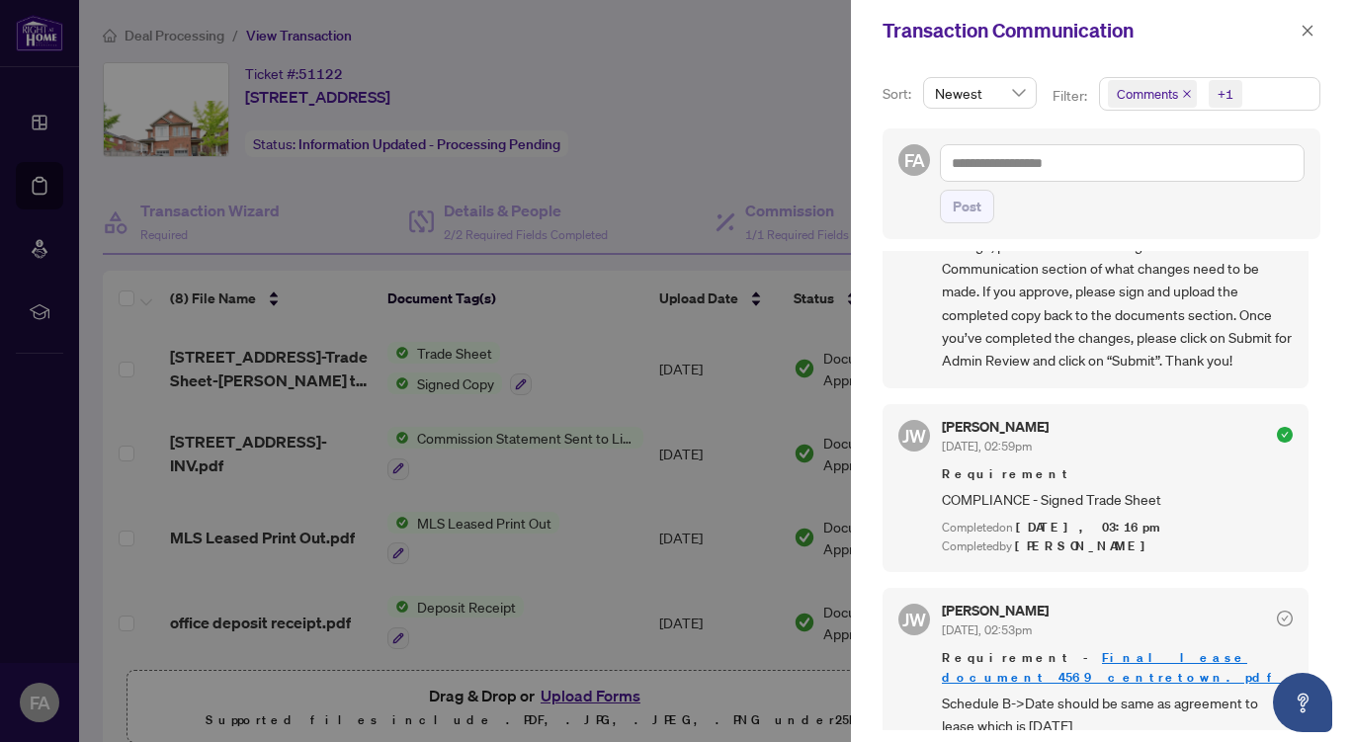
scroll to position [4, 0]
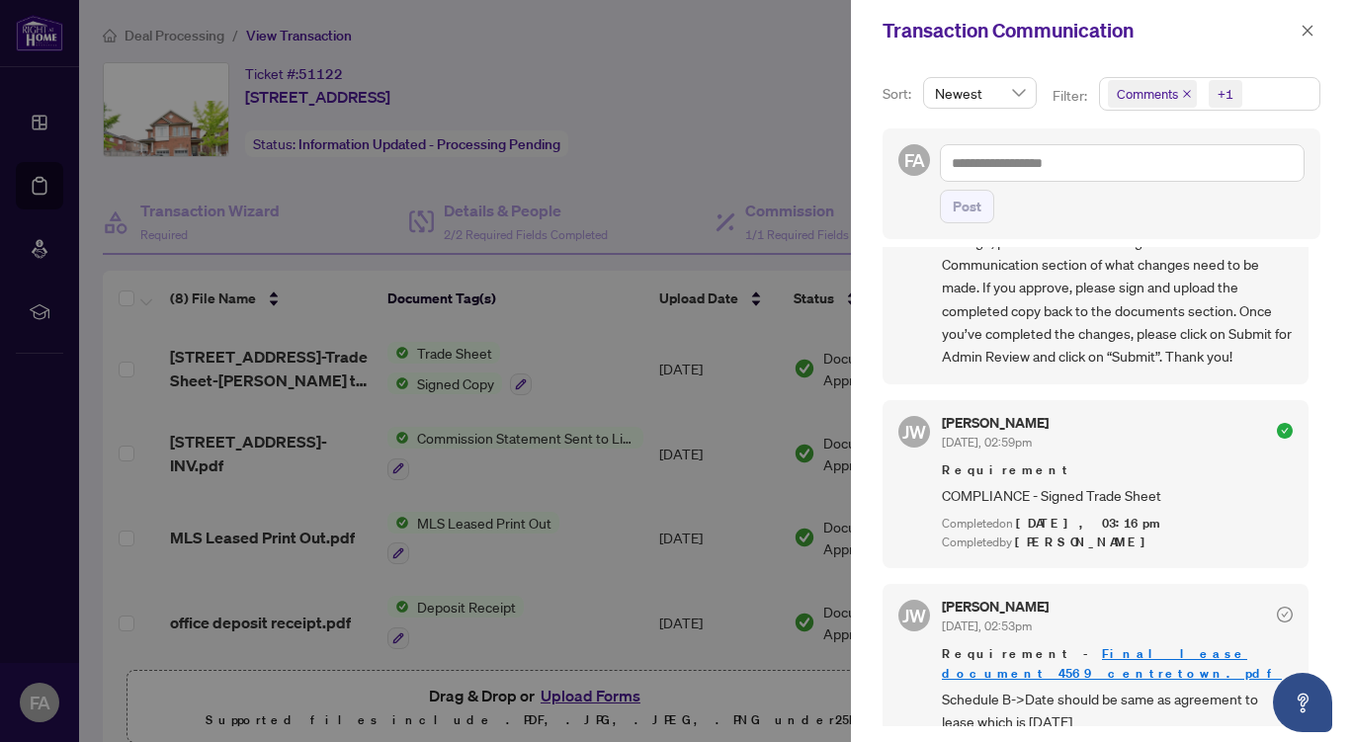
click at [1092, 647] on link "Final lease document 4569 centretown.pdf" at bounding box center [1112, 663] width 340 height 37
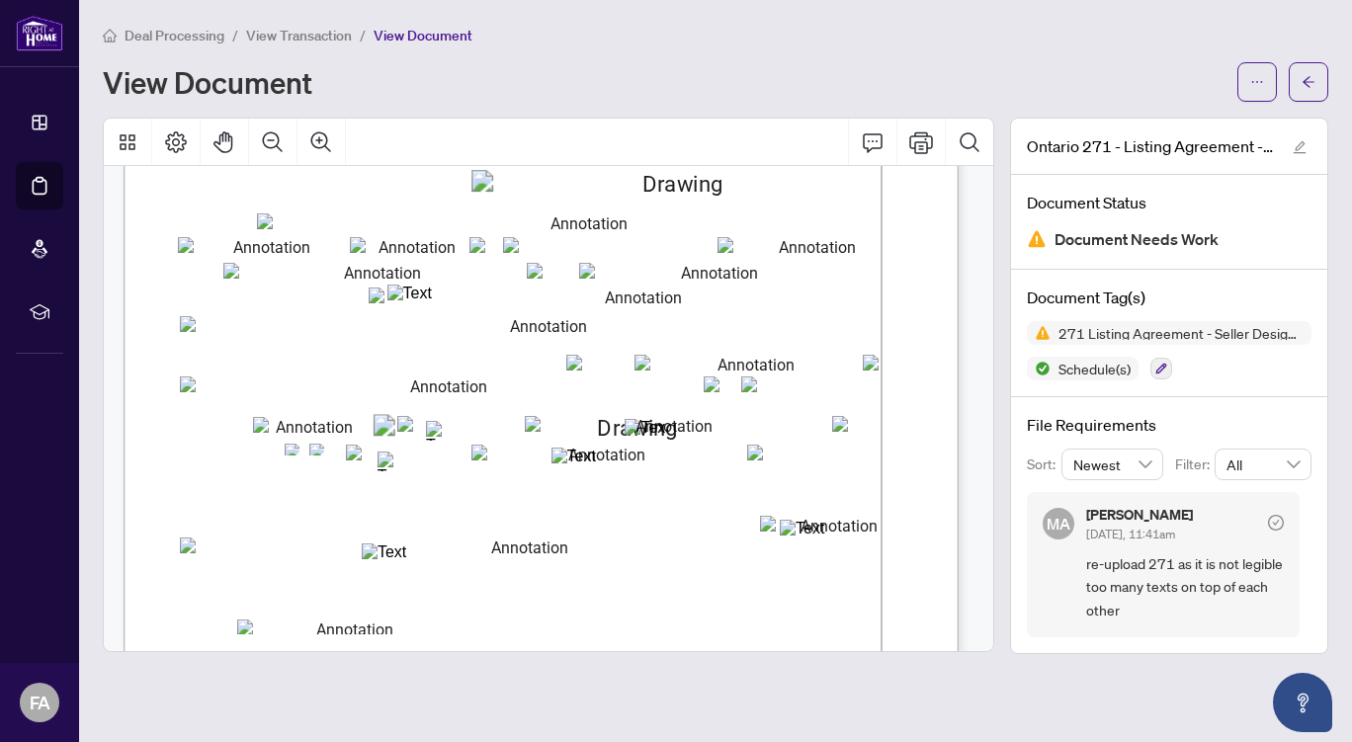
scroll to position [173, 0]
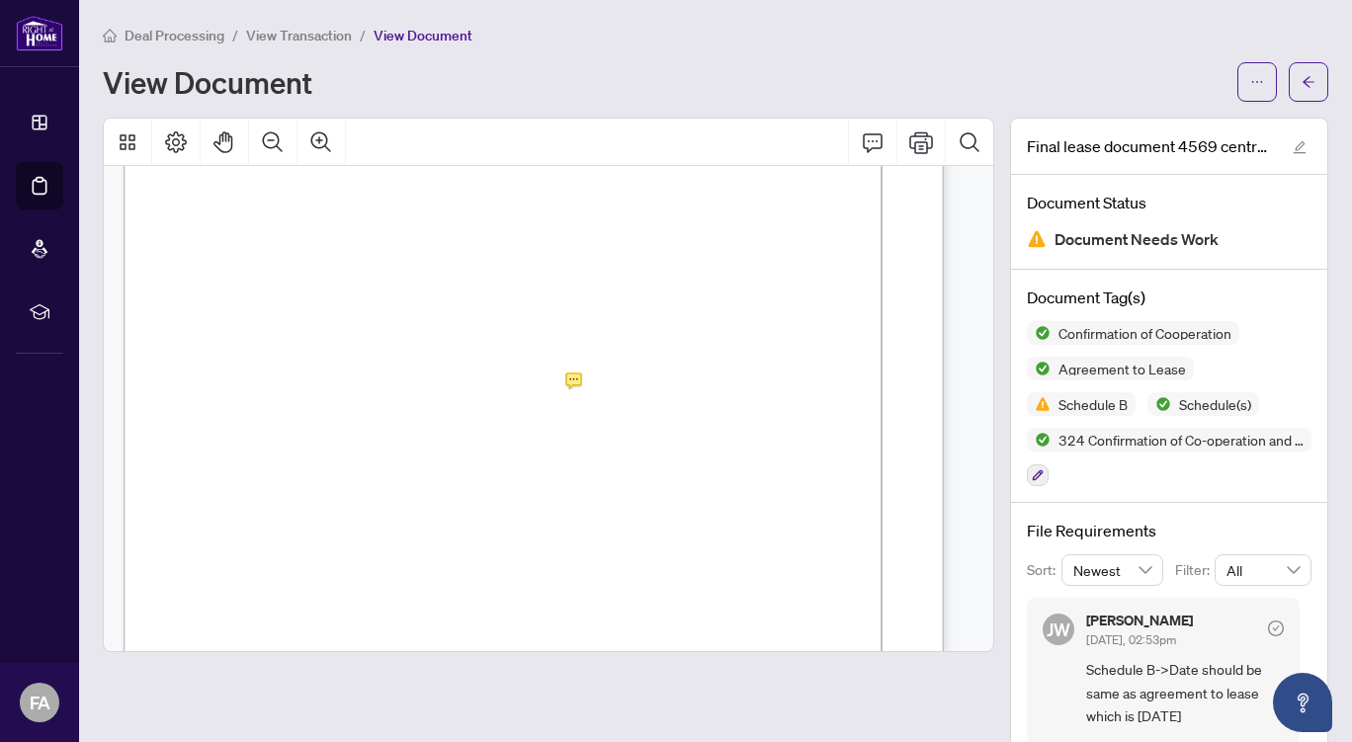
scroll to position [5508, 0]
click at [1250, 81] on icon "ellipsis" at bounding box center [1257, 82] width 14 height 14
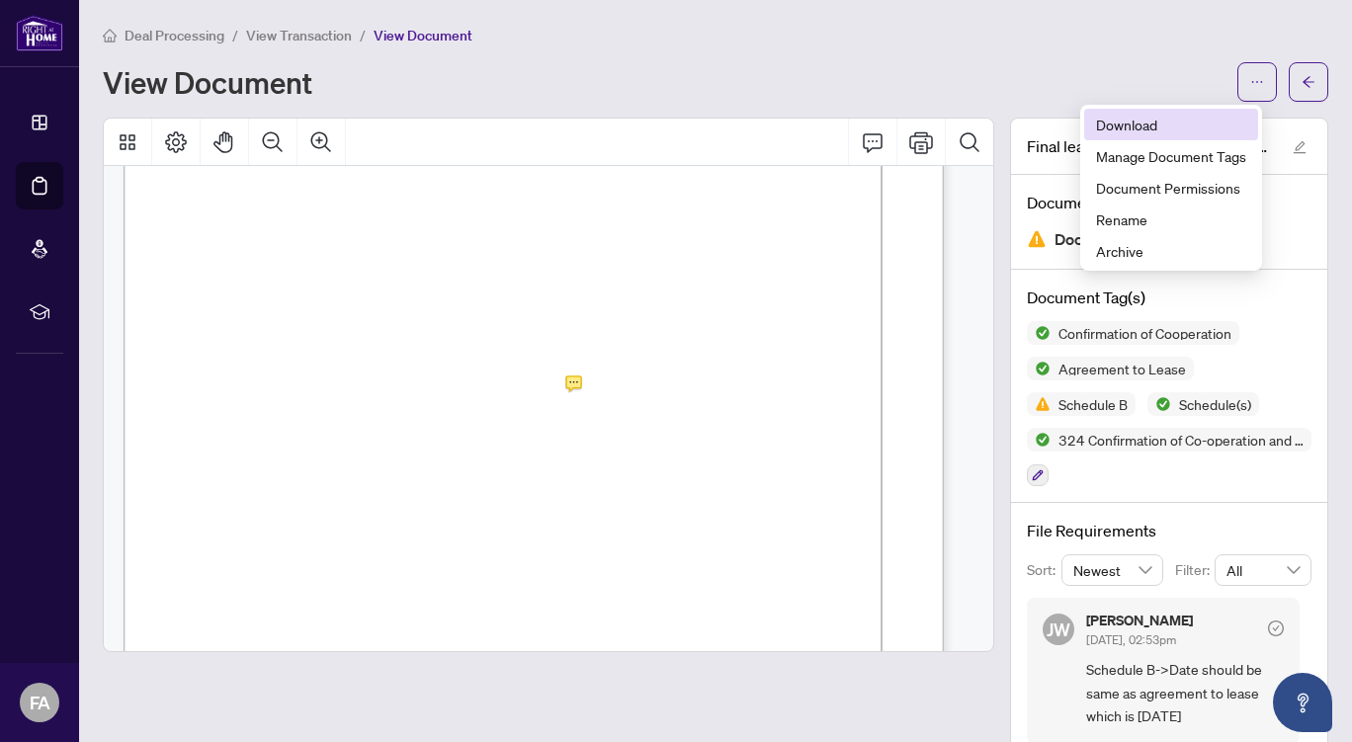
click at [1126, 124] on span "Download" at bounding box center [1171, 125] width 150 height 22
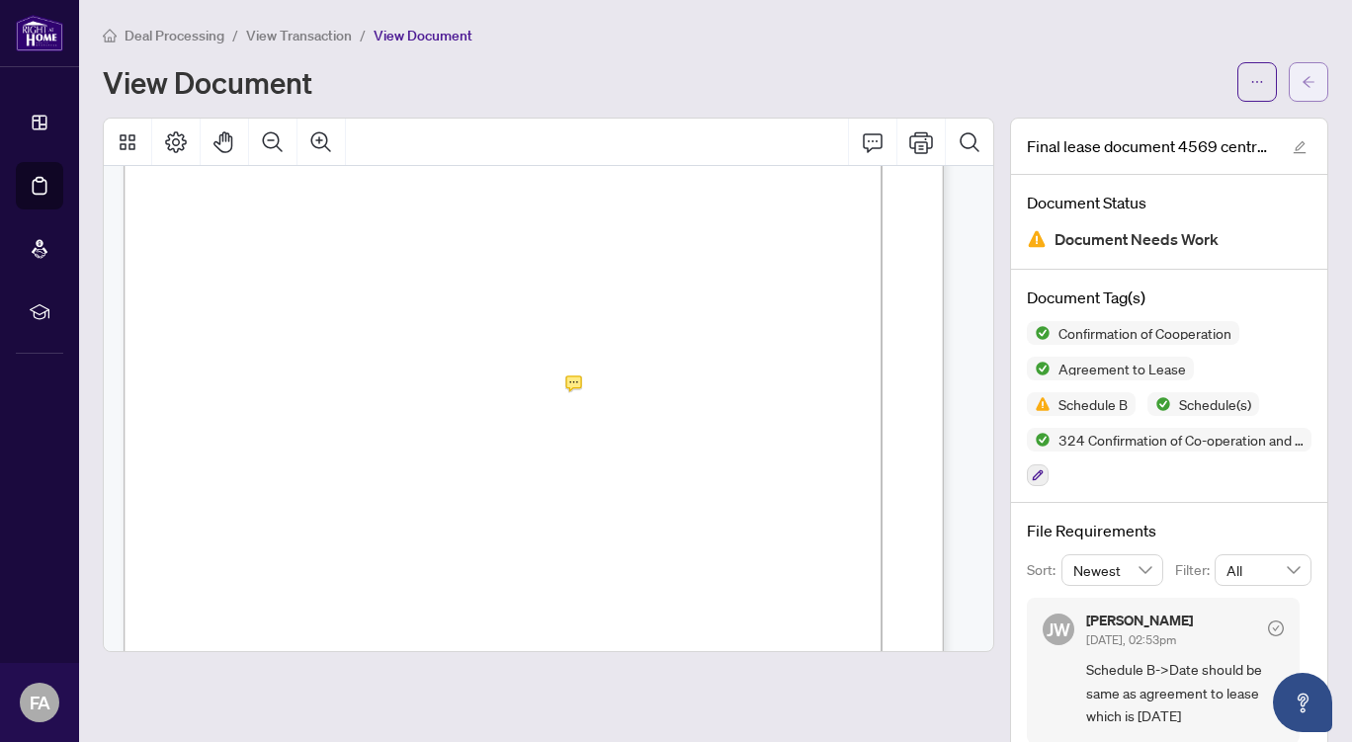
click at [1288, 85] on button "button" at bounding box center [1308, 82] width 40 height 40
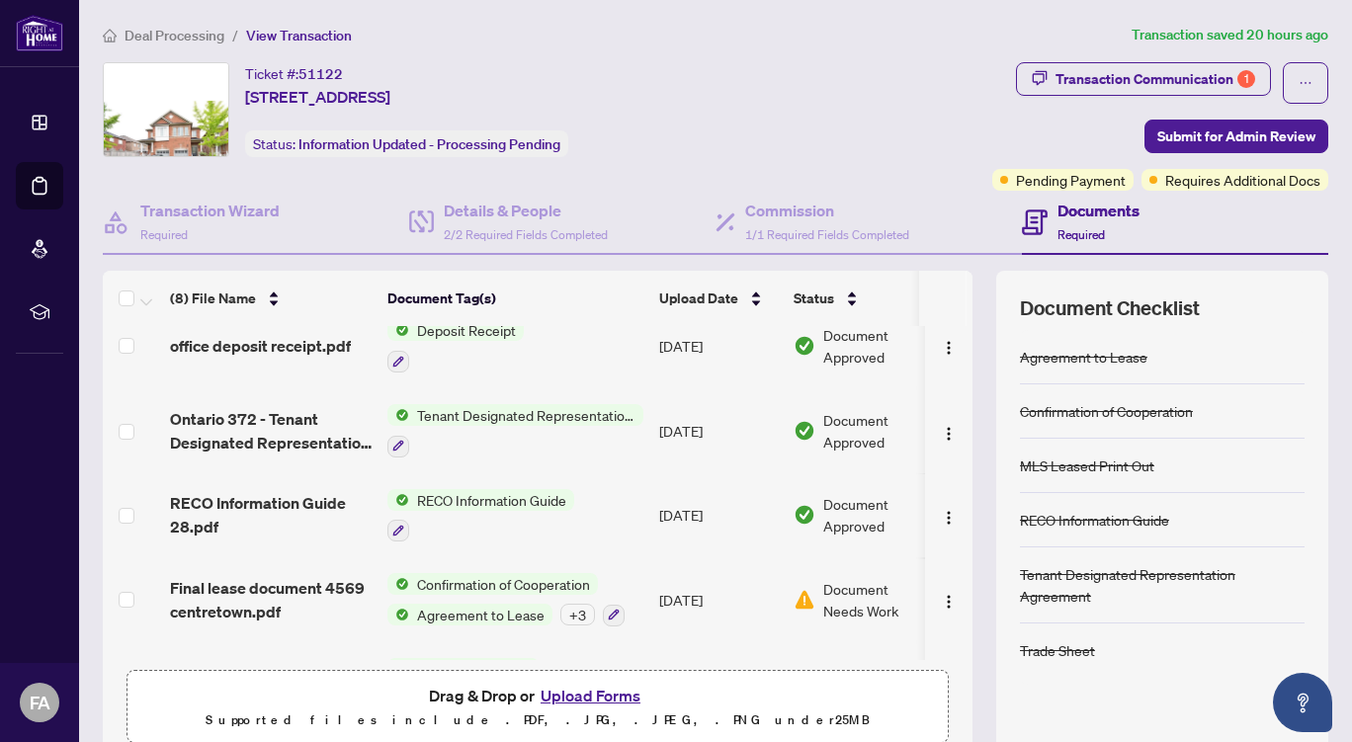
scroll to position [343, 0]
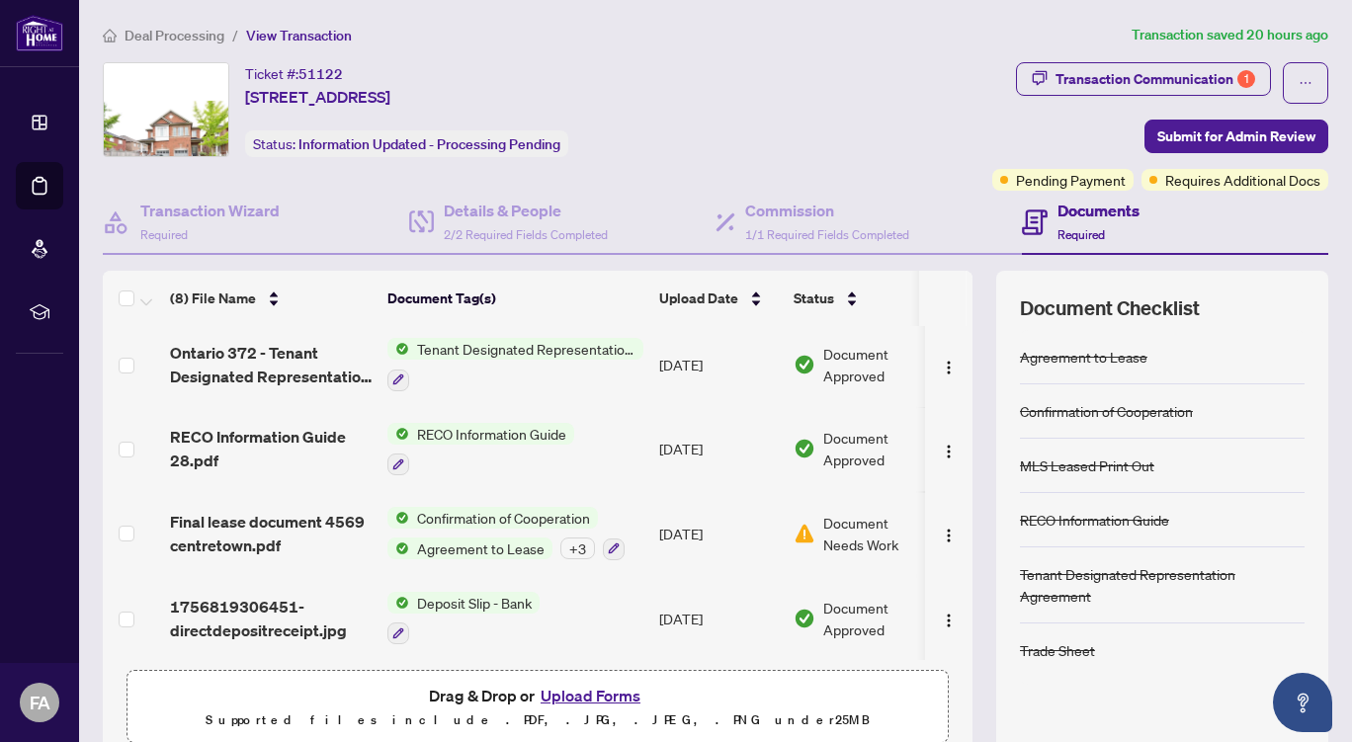
click at [578, 695] on button "Upload Forms" at bounding box center [591, 696] width 112 height 26
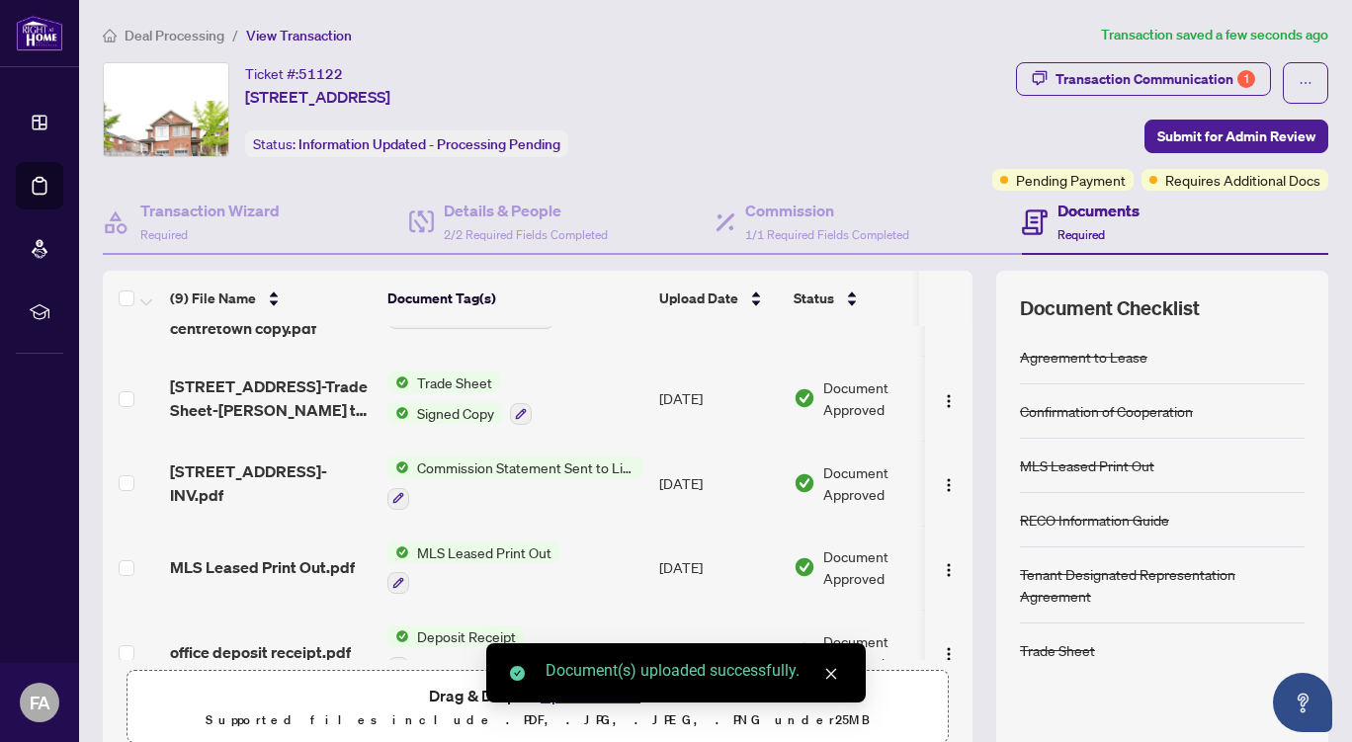
scroll to position [0, 0]
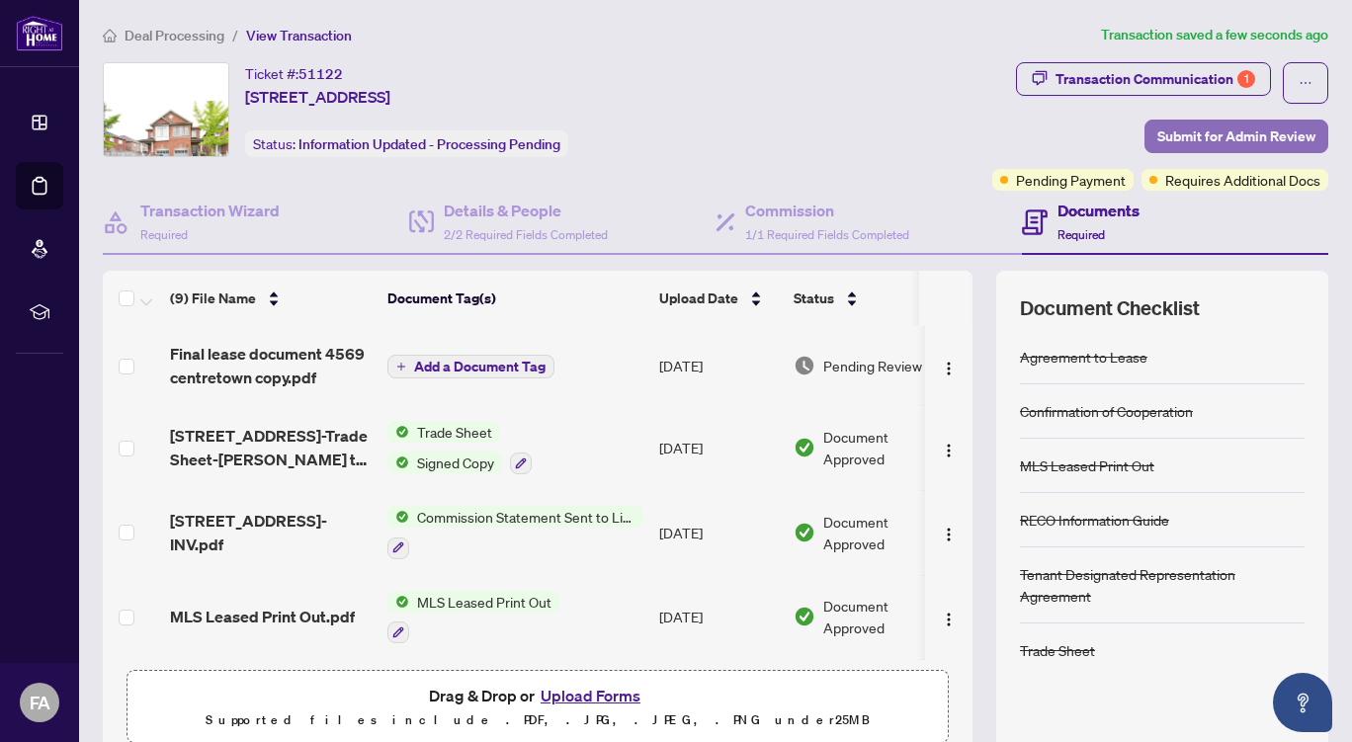
click at [1195, 135] on span "Submit for Admin Review" at bounding box center [1236, 137] width 158 height 32
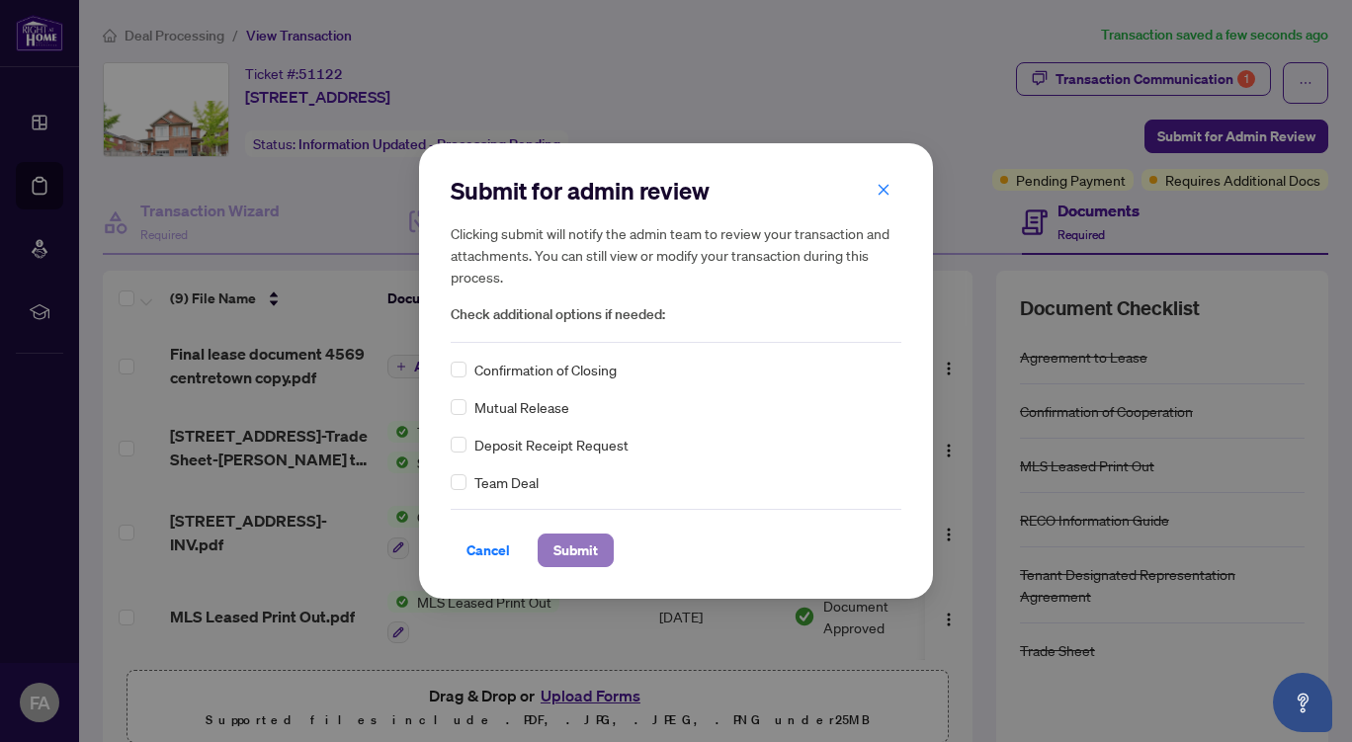
click at [571, 550] on span "Submit" at bounding box center [575, 551] width 44 height 32
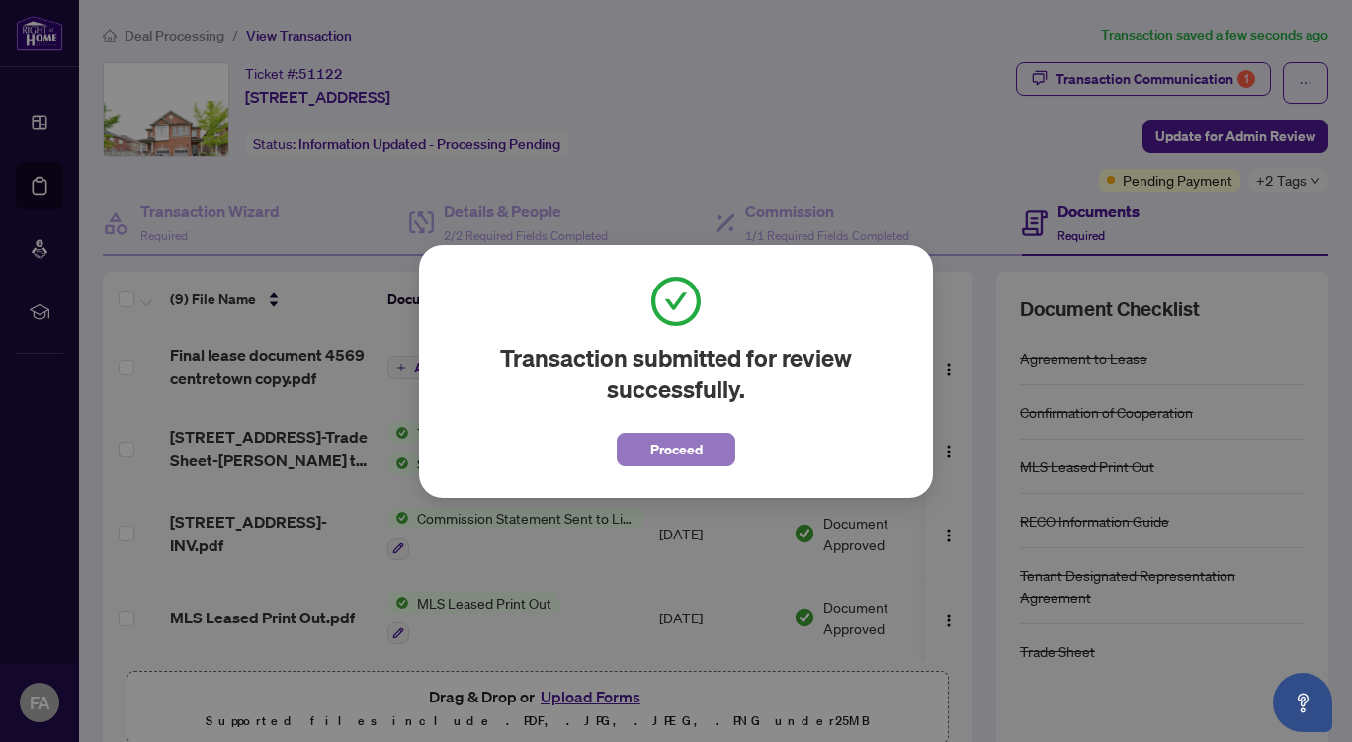
click at [692, 443] on span "Proceed" at bounding box center [676, 450] width 52 height 32
